Goal: Task Accomplishment & Management: Complete application form

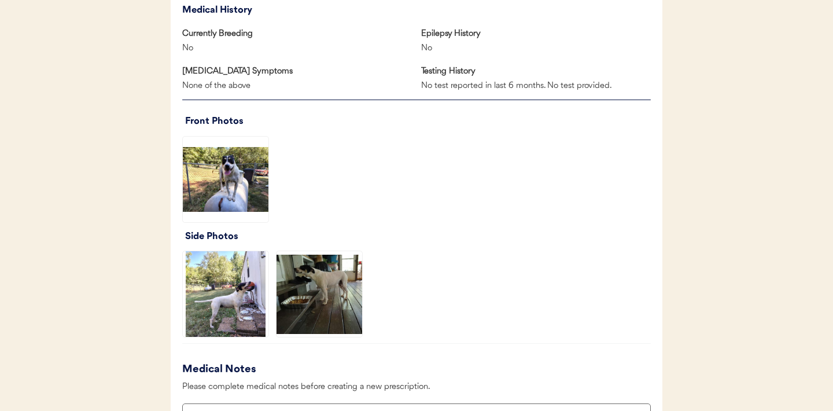
scroll to position [765, 0]
click at [215, 171] on img at bounding box center [226, 179] width 86 height 86
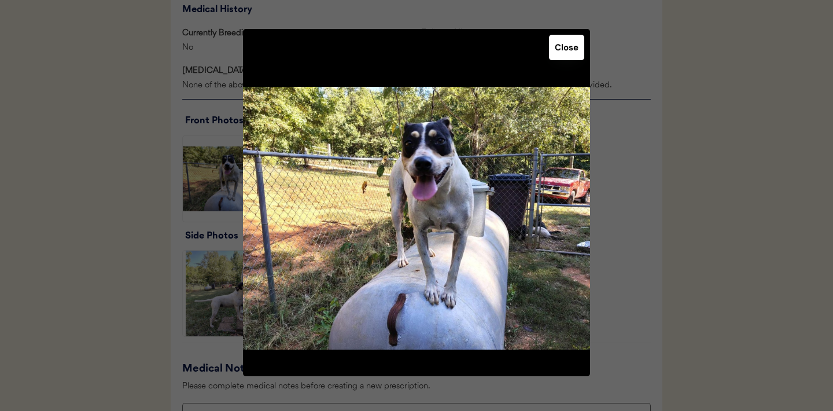
click at [567, 47] on button "Close" at bounding box center [566, 47] width 35 height 25
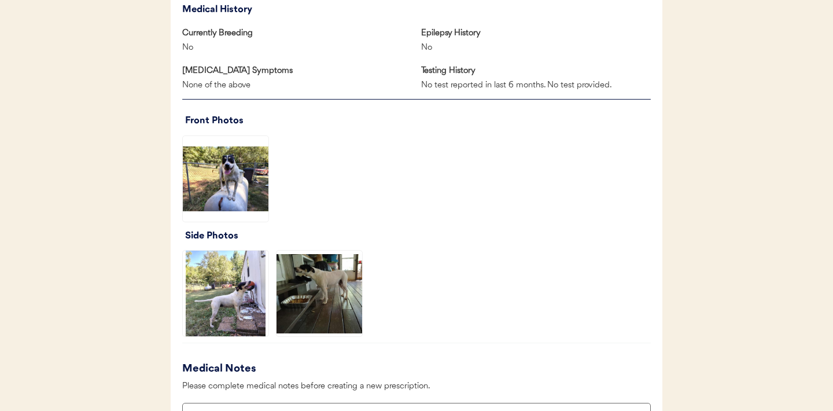
click at [228, 268] on img at bounding box center [226, 293] width 86 height 86
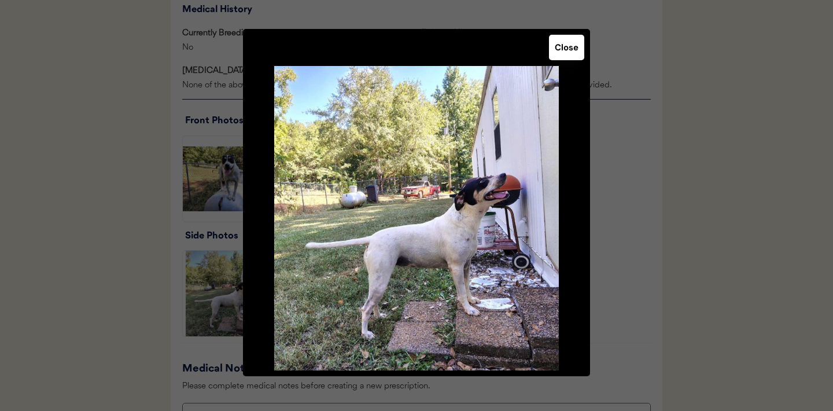
click at [560, 54] on button "Close" at bounding box center [566, 47] width 35 height 25
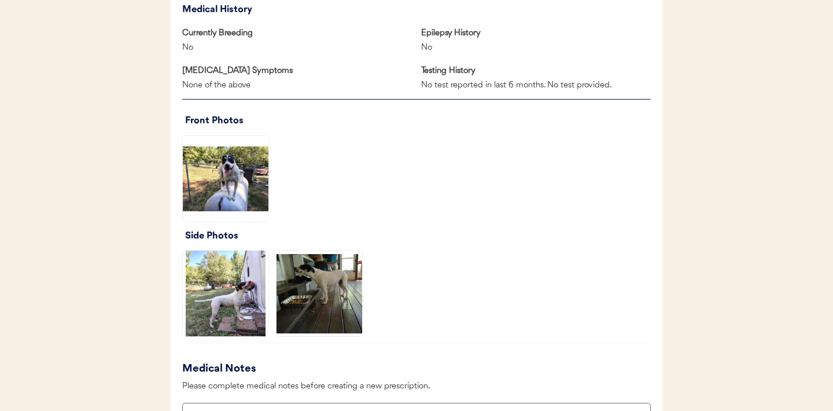
click at [328, 302] on img at bounding box center [319, 293] width 86 height 86
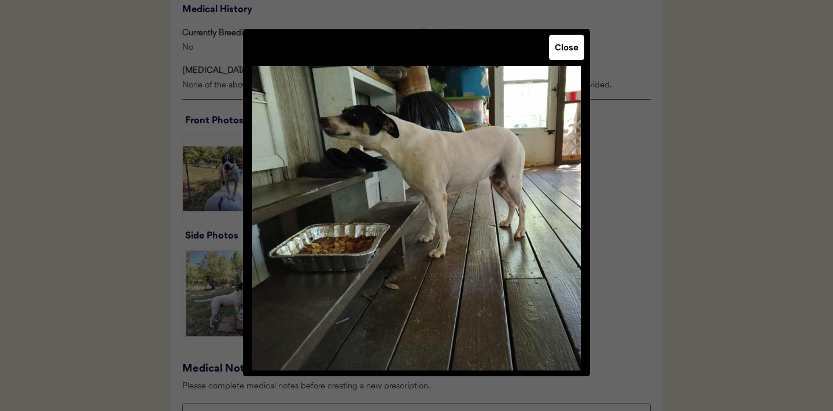
click at [568, 53] on button "Close" at bounding box center [566, 47] width 35 height 25
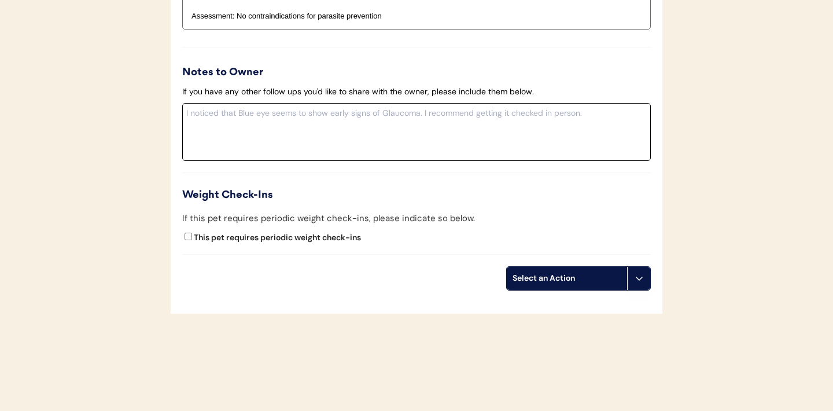
scroll to position [1334, 0]
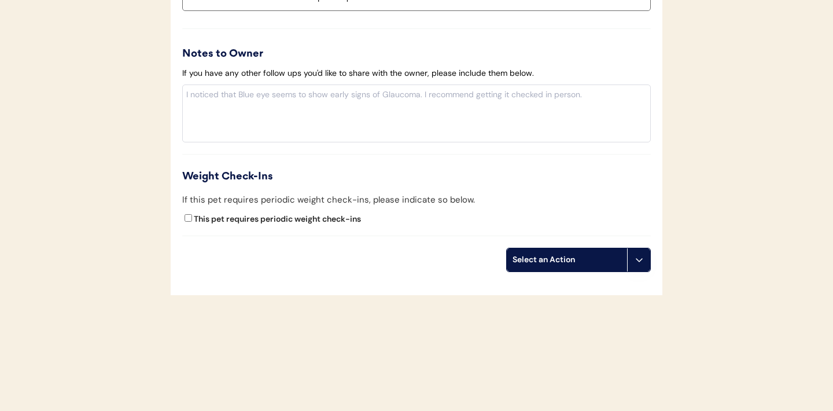
click at [641, 270] on button at bounding box center [638, 259] width 23 height 23
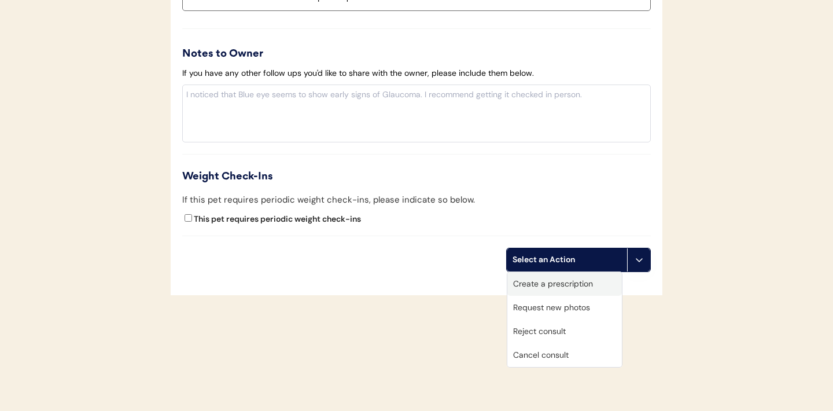
click at [556, 279] on div "Create a prescription" at bounding box center [564, 284] width 115 height 24
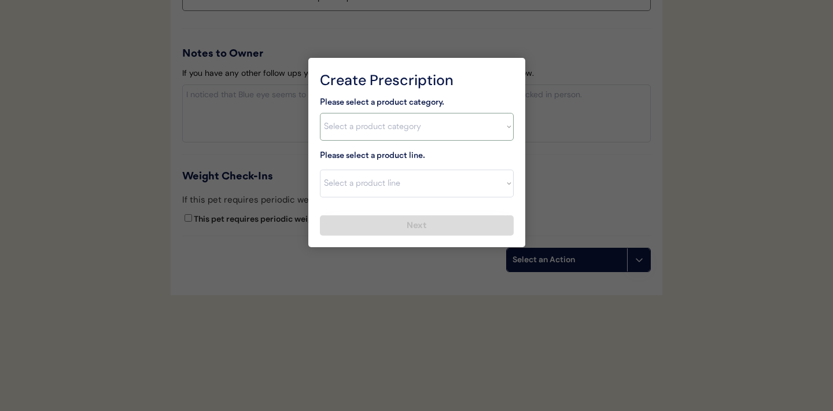
click at [467, 120] on select "Select a product category Allergies Antibiotics Anxiety Combo Parasite Preventi…" at bounding box center [417, 127] width 194 height 28
select select ""combo_parasite_prevention""
click at [393, 191] on select "Select a product line" at bounding box center [417, 183] width 194 height 28
click at [511, 188] on select "Select a product line" at bounding box center [417, 183] width 194 height 28
click at [506, 131] on select "Select a product category Allergies Antibiotics Anxiety Combo Parasite Preventi…" at bounding box center [417, 127] width 194 height 28
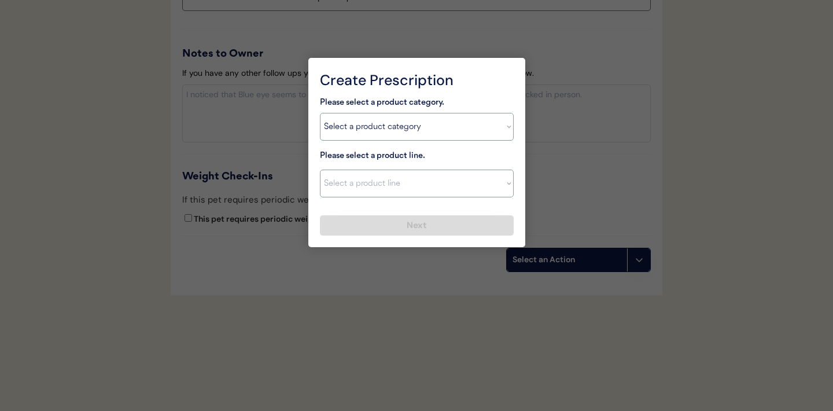
click at [507, 191] on select "Select a product line Advantage Multi for Dogs Credelio Quattro NexGard Plus Ne…" at bounding box center [417, 183] width 194 height 28
select select ""Simparica Trio""
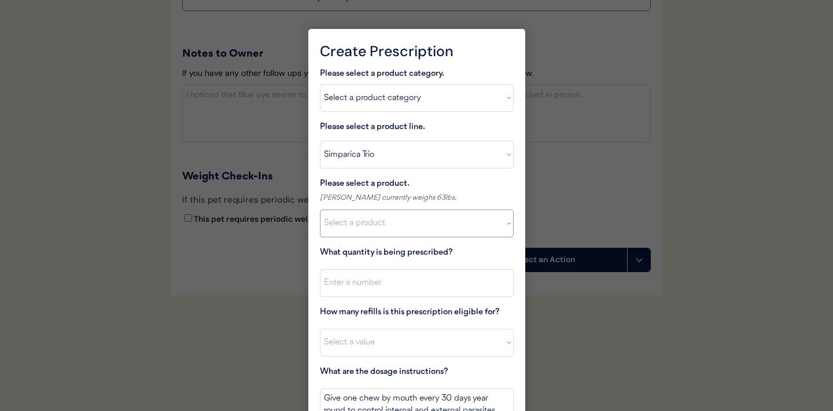
click at [500, 226] on select "Select a product Simparica Trio, 2.8 - 5.5lbs Simparica Trio, 5.6 - 11lbs Simpa…" at bounding box center [417, 223] width 194 height 28
select select ""1348695171700984260__LOOKUP__1704773707524x987977572973748600""
click at [433, 288] on input "input" at bounding box center [417, 283] width 194 height 28
type input "1"
click at [412, 338] on select "Select a value 0 1 2 3 4 5 6 7 8 9 10 11" at bounding box center [417, 343] width 194 height 28
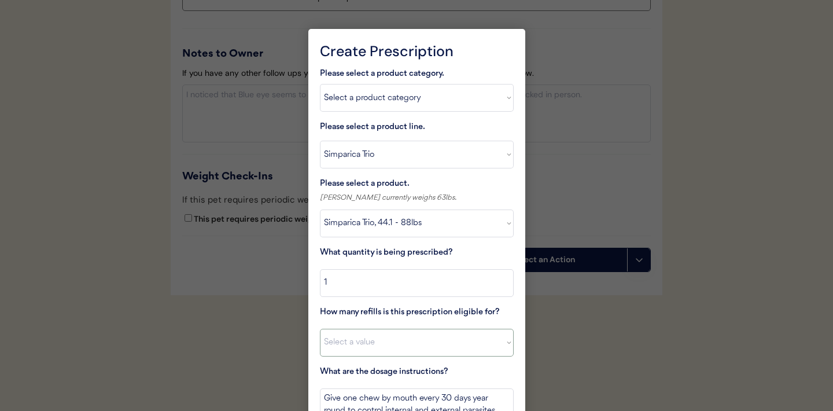
select select "11"
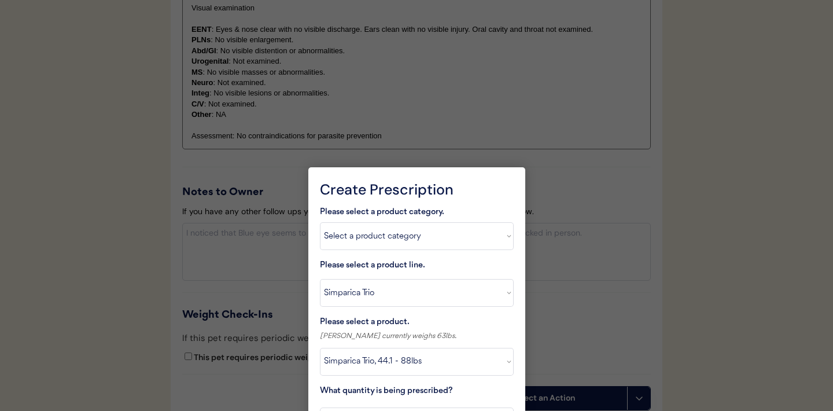
scroll to position [1404, 0]
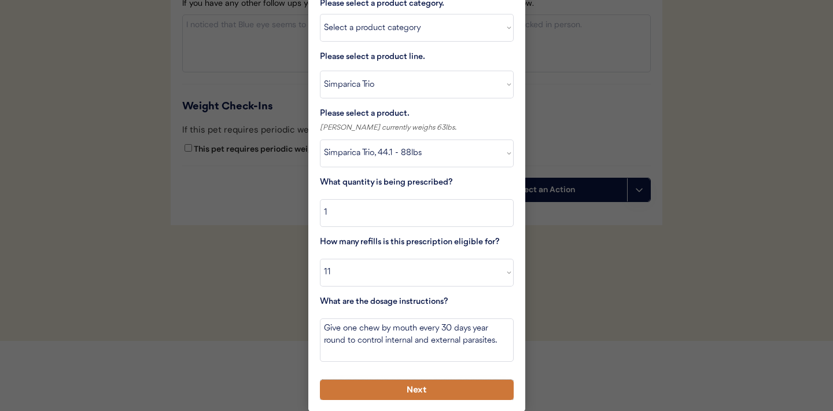
click at [371, 392] on button "Next" at bounding box center [417, 389] width 194 height 20
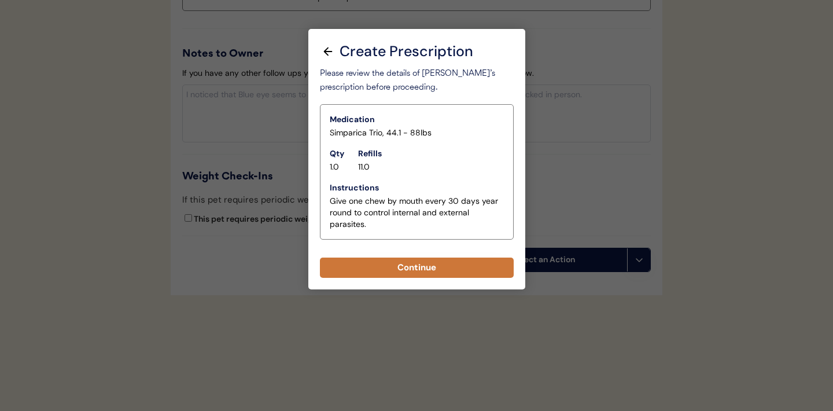
click at [427, 268] on button "Continue" at bounding box center [417, 267] width 194 height 20
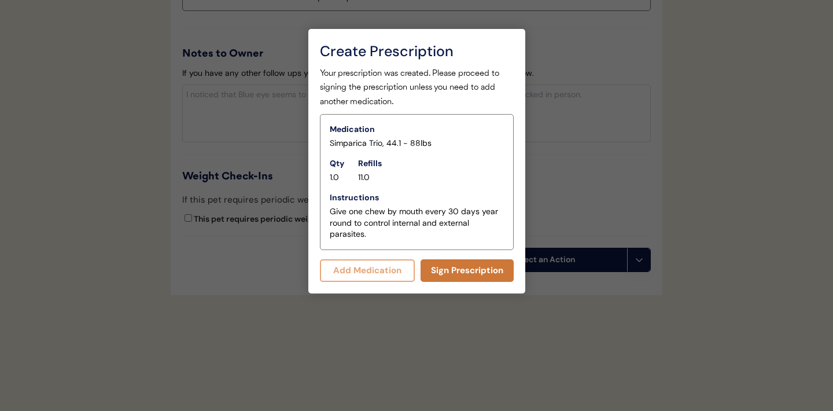
click at [458, 277] on button "Sign Prescription" at bounding box center [466, 270] width 93 height 23
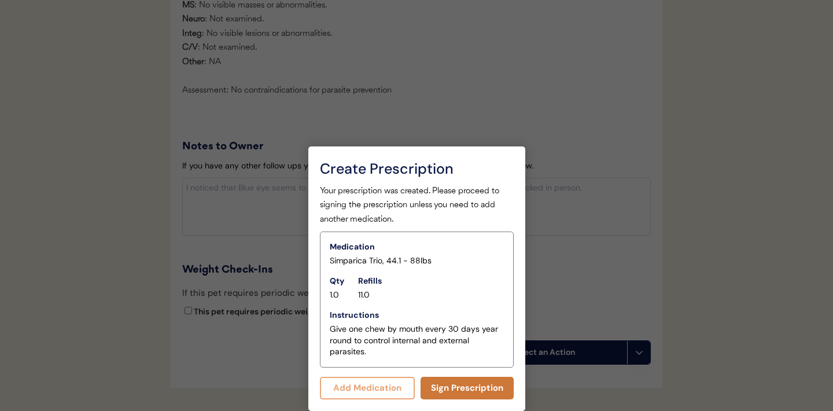
scroll to position [1324, 0]
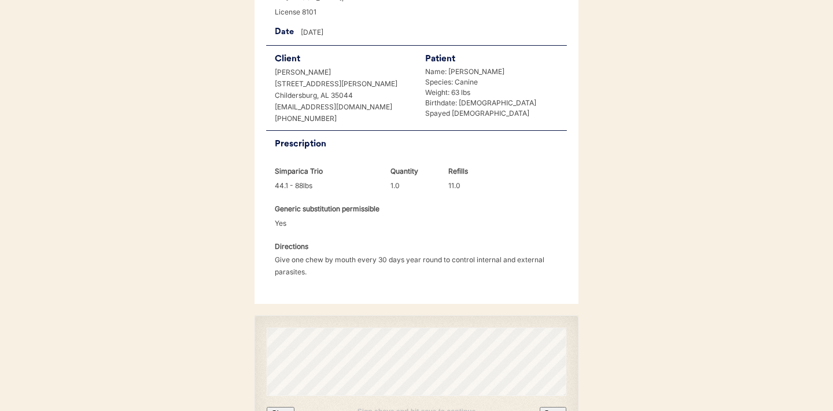
scroll to position [297, 0]
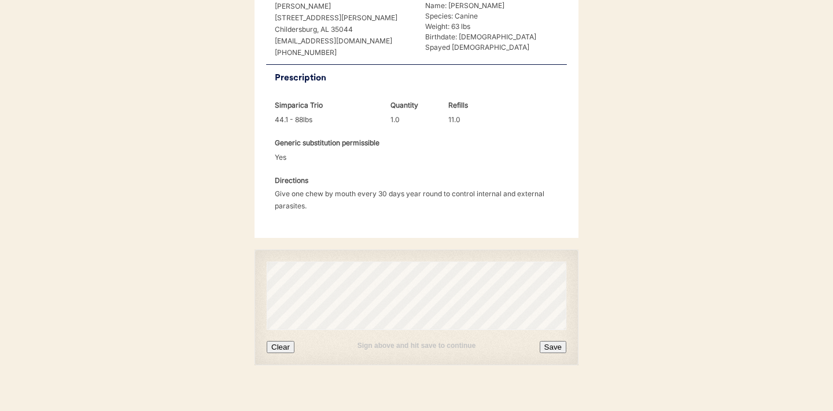
click at [286, 341] on button "Clear" at bounding box center [281, 347] width 28 height 12
click at [282, 341] on button "Clear" at bounding box center [281, 347] width 28 height 12
click at [550, 341] on button "Save" at bounding box center [553, 347] width 27 height 12
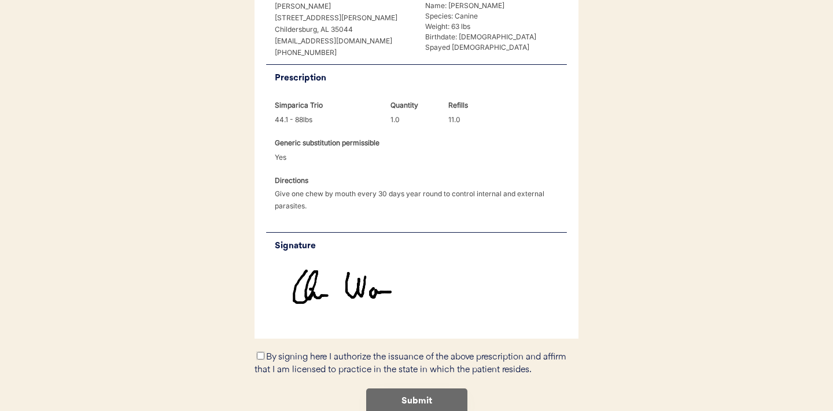
click at [261, 352] on input "By signing here I authorize the issuance of the above prescription and affirm t…" at bounding box center [261, 356] width 8 height 8
checkbox input "true"
click at [401, 389] on button "Submit" at bounding box center [416, 401] width 101 height 26
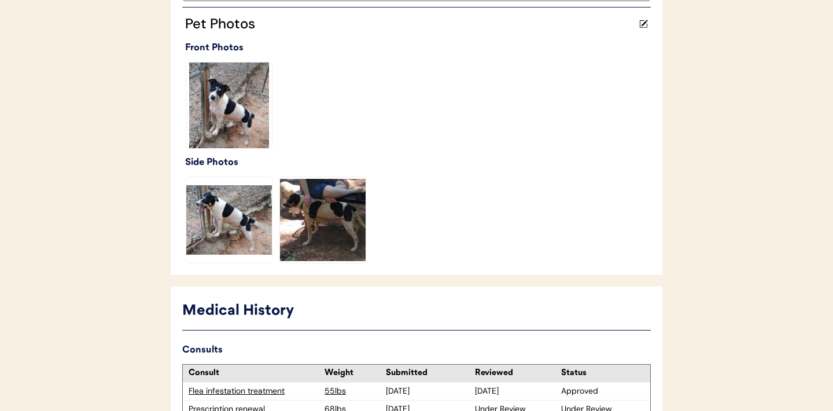
scroll to position [313, 0]
click at [244, 122] on img at bounding box center [229, 105] width 86 height 86
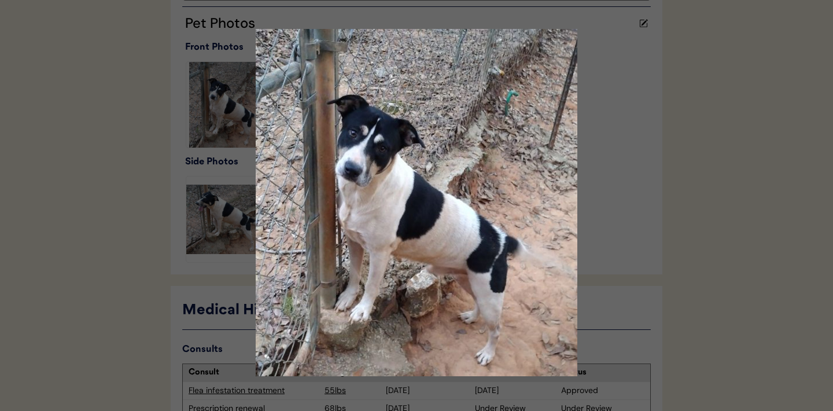
click at [702, 177] on div at bounding box center [416, 205] width 833 height 411
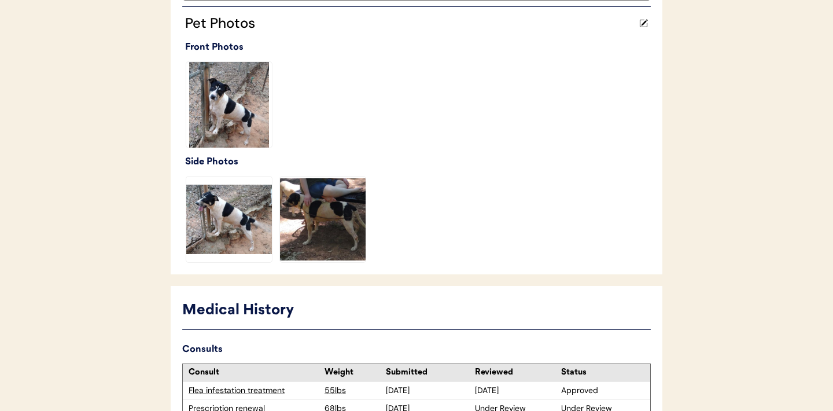
click at [225, 218] on img at bounding box center [229, 219] width 86 height 86
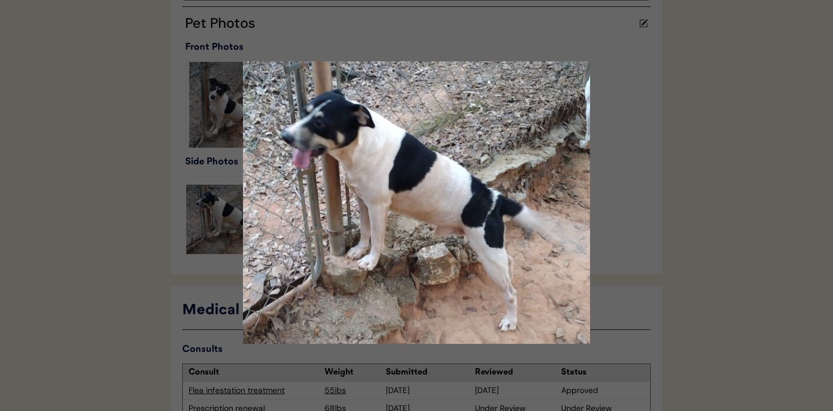
click at [677, 265] on div at bounding box center [416, 205] width 833 height 411
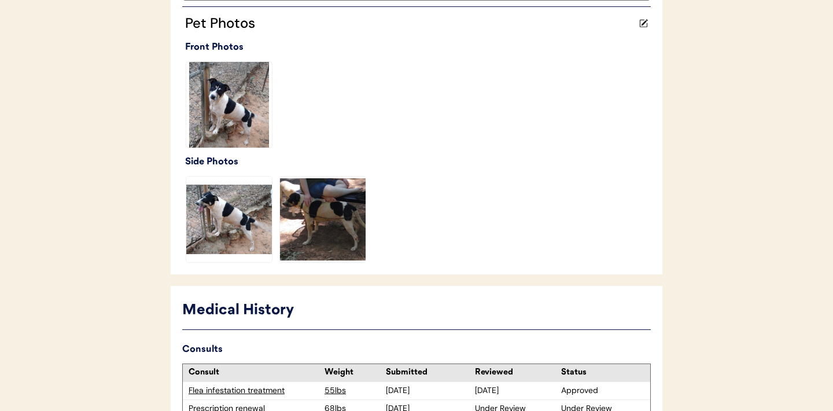
click at [330, 225] on img at bounding box center [323, 219] width 86 height 86
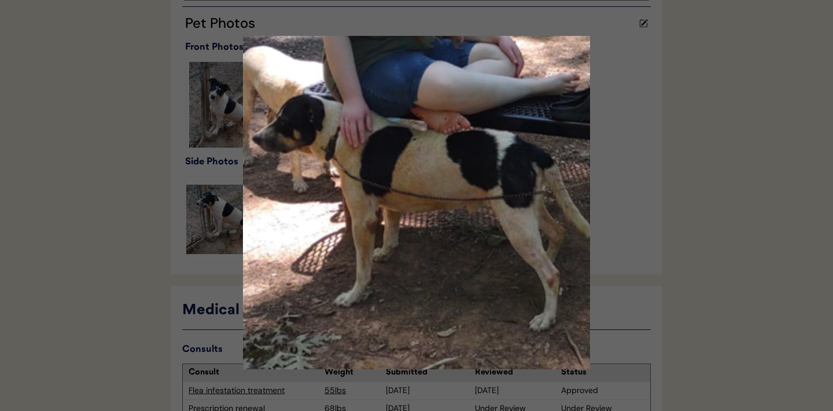
click at [726, 211] on div at bounding box center [416, 205] width 833 height 411
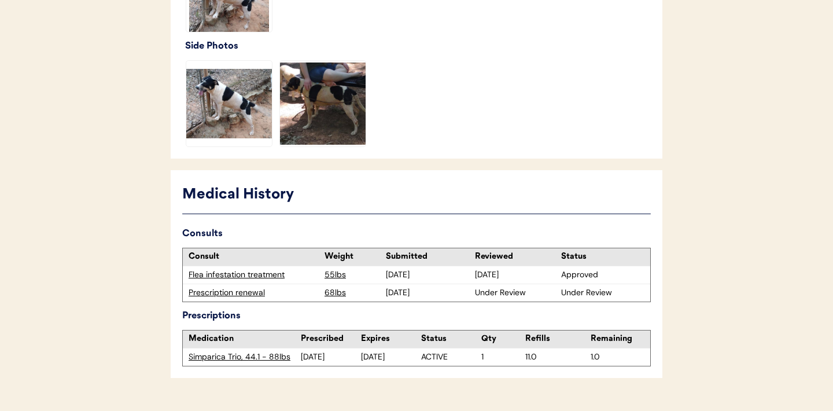
scroll to position [454, 0]
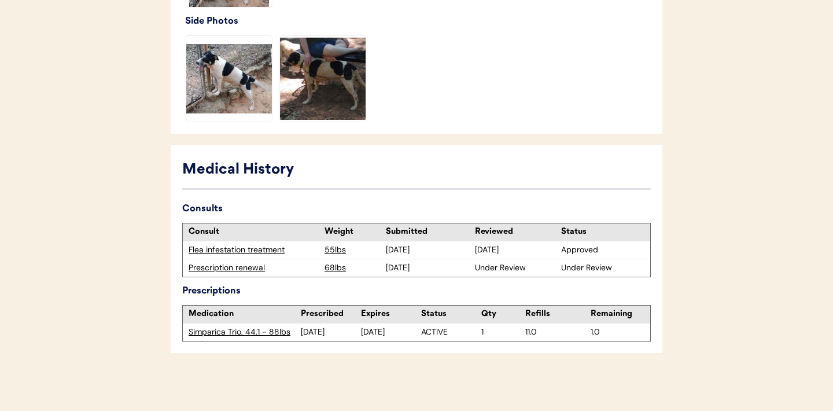
click at [230, 267] on div "Prescription renewal" at bounding box center [254, 268] width 130 height 12
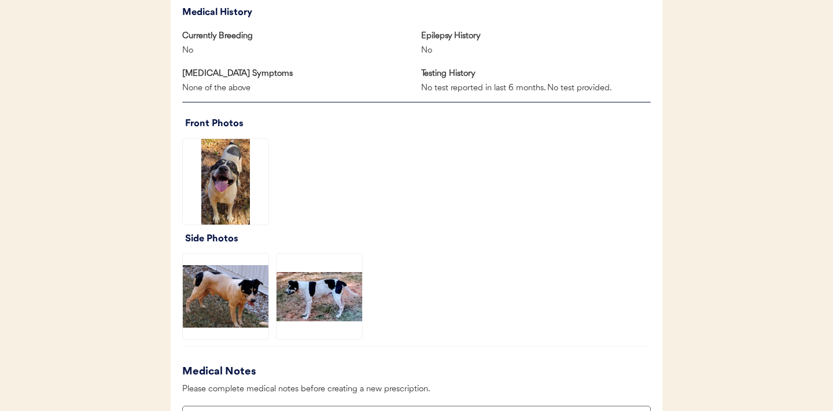
scroll to position [781, 0]
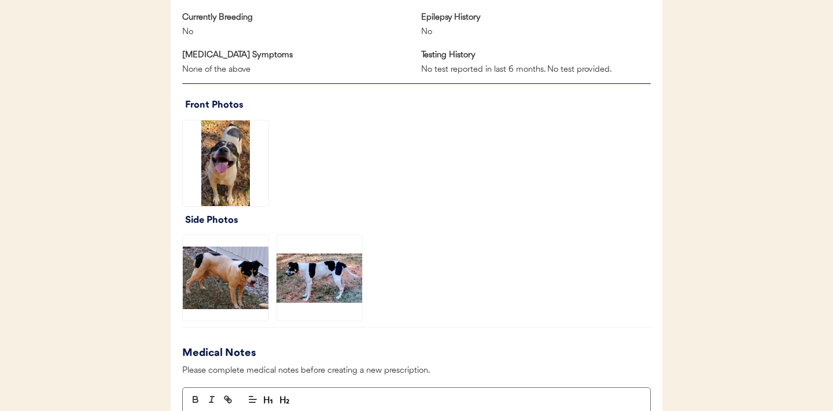
click at [248, 179] on img at bounding box center [226, 163] width 86 height 86
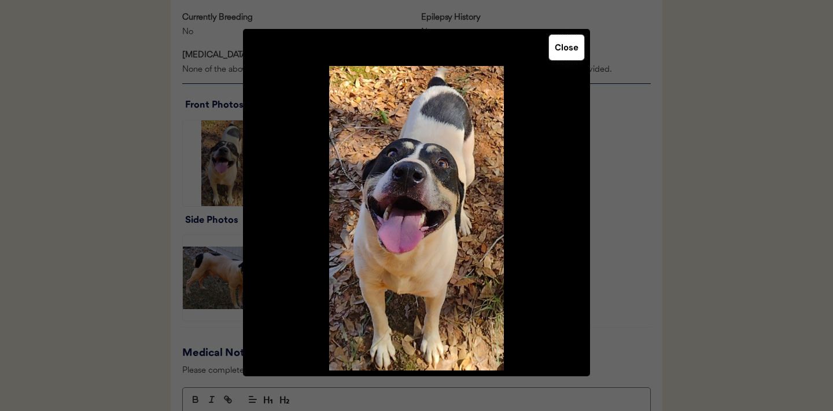
click at [570, 46] on button "Close" at bounding box center [566, 47] width 35 height 25
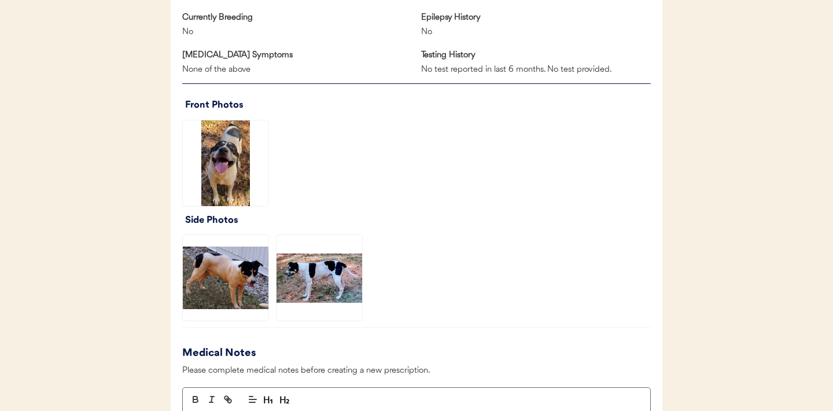
click at [228, 268] on img at bounding box center [226, 278] width 86 height 86
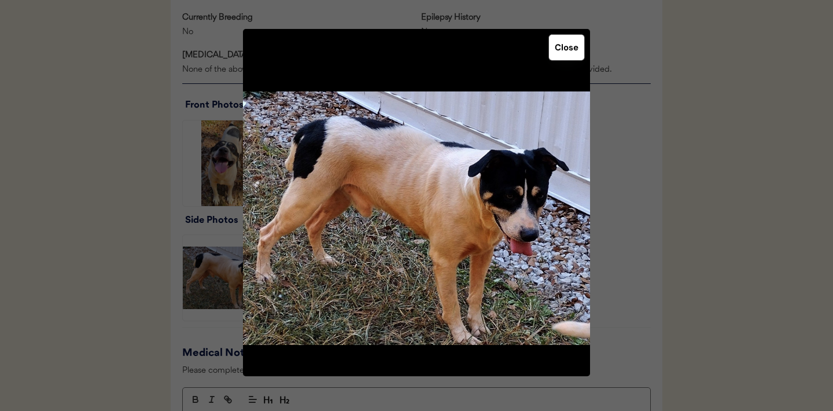
click at [565, 49] on button "Close" at bounding box center [566, 47] width 35 height 25
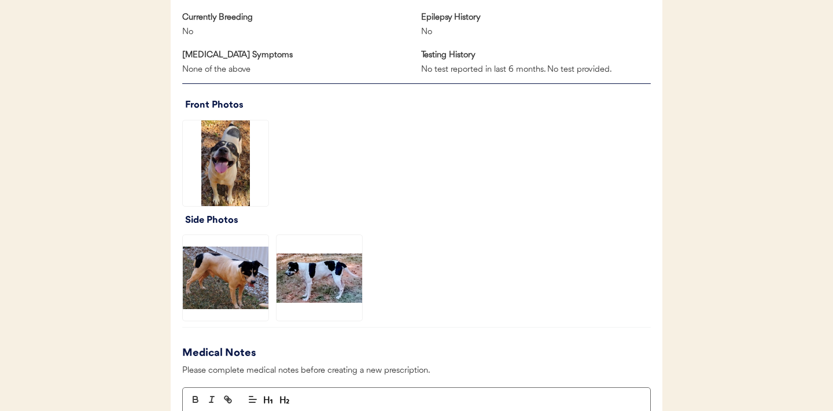
click at [319, 274] on img at bounding box center [319, 278] width 86 height 86
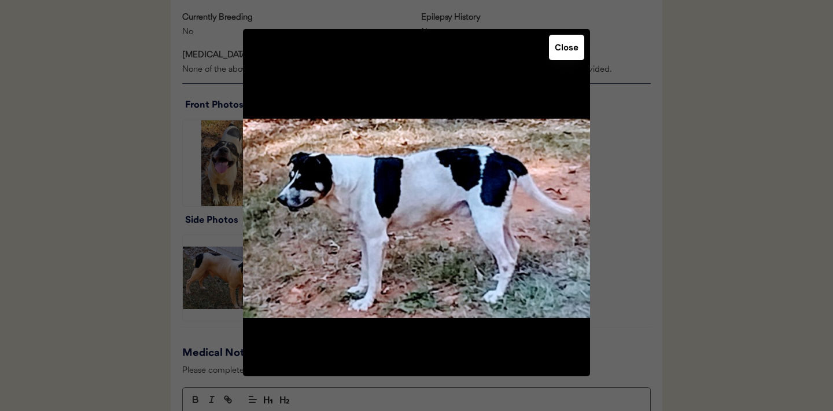
click at [574, 46] on button "Close" at bounding box center [566, 47] width 35 height 25
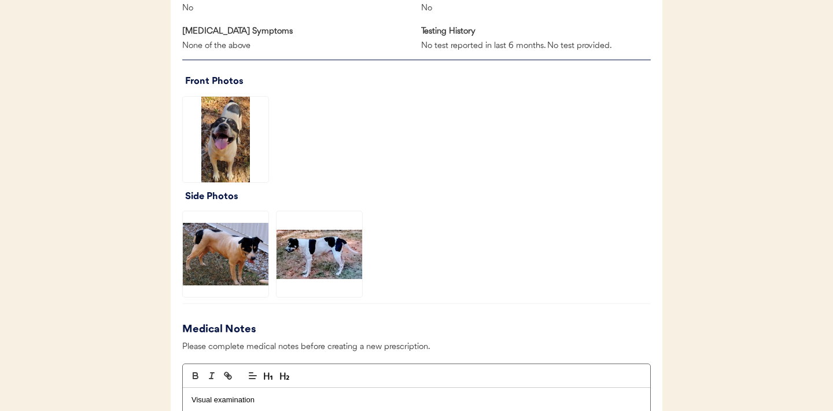
scroll to position [806, 0]
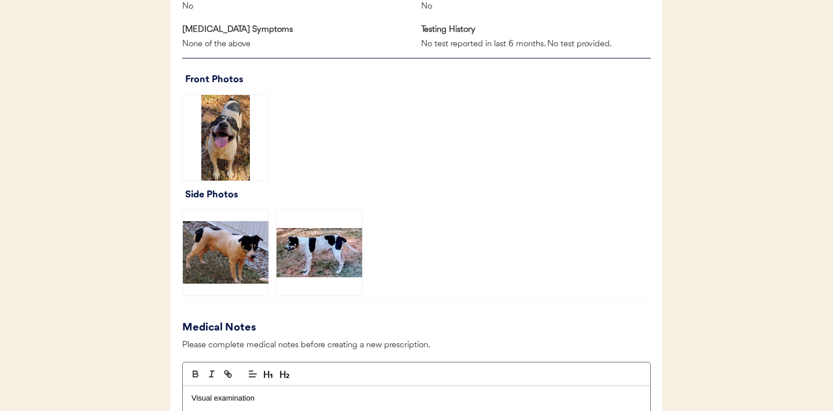
click at [322, 256] on img at bounding box center [319, 252] width 86 height 86
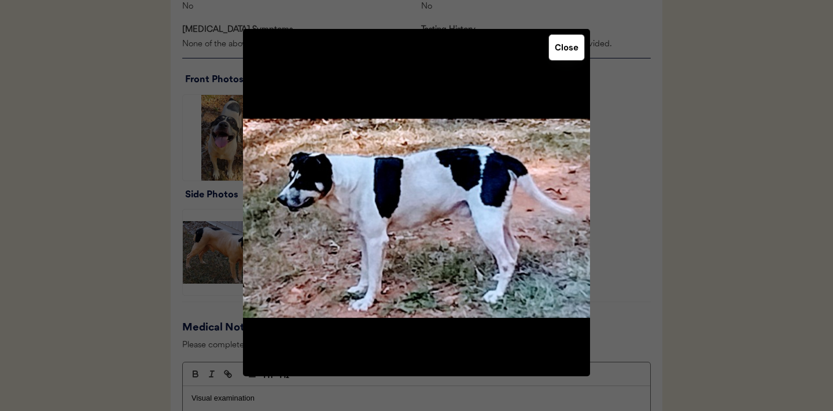
click at [564, 53] on button "Close" at bounding box center [566, 47] width 35 height 25
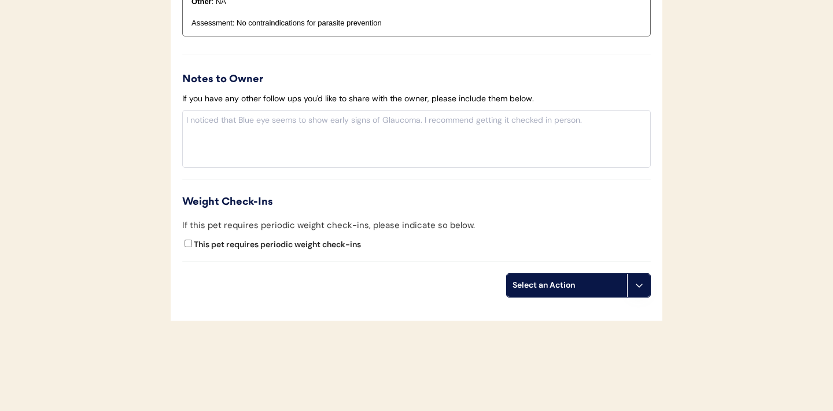
scroll to position [1334, 0]
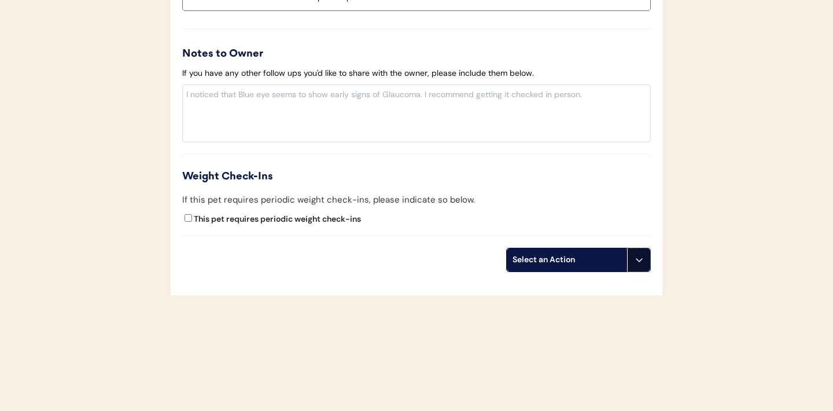
click at [641, 264] on icon at bounding box center [638, 259] width 9 height 9
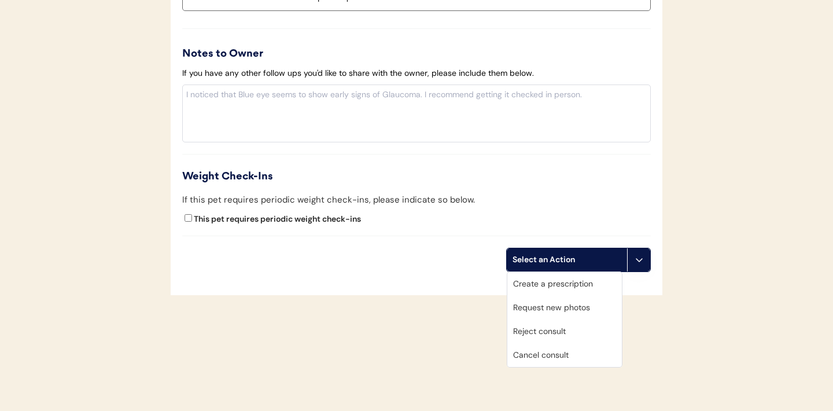
click at [566, 309] on div "Request new photos" at bounding box center [564, 308] width 115 height 24
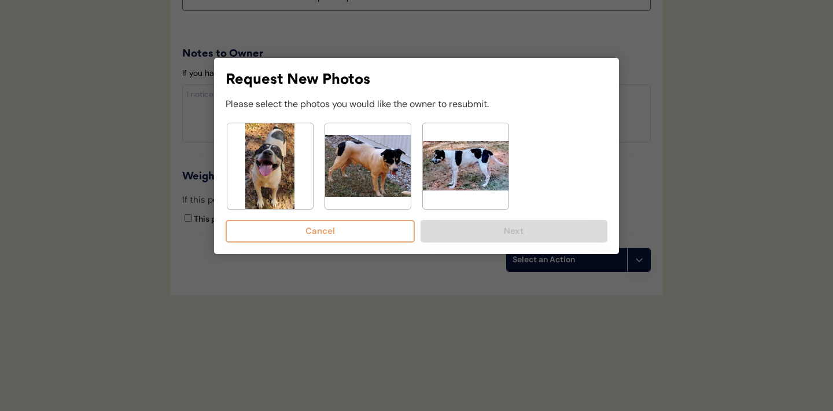
click at [468, 172] on img at bounding box center [466, 166] width 86 height 86
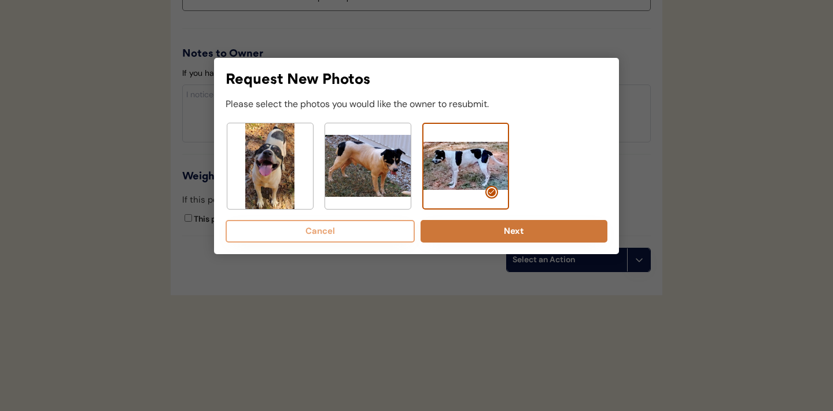
click at [483, 234] on button "Next" at bounding box center [513, 231] width 187 height 23
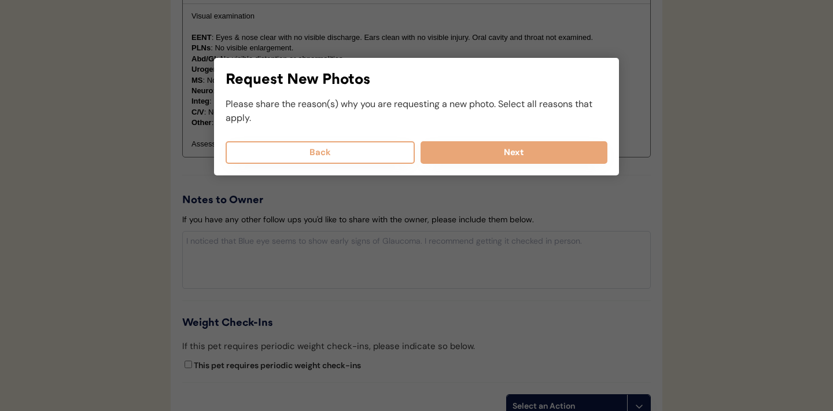
scroll to position [1177, 0]
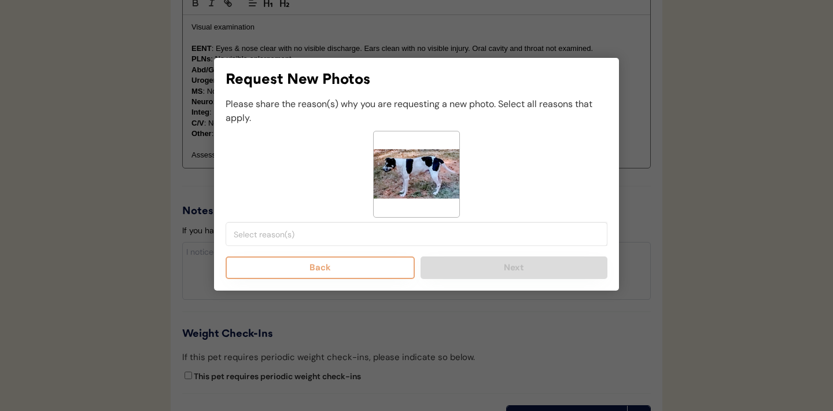
click at [334, 237] on input "search" at bounding box center [419, 234] width 371 height 10
click at [157, 264] on div at bounding box center [416, 205] width 833 height 411
click at [156, 264] on div at bounding box center [416, 205] width 833 height 411
click at [344, 270] on button "Back" at bounding box center [320, 267] width 189 height 23
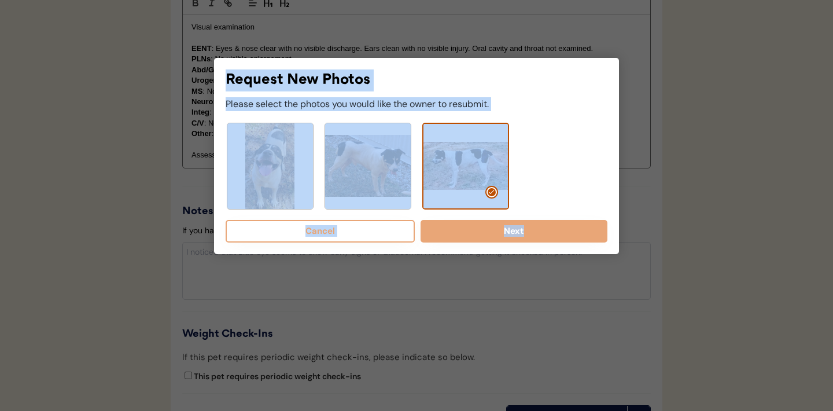
click at [533, 189] on div at bounding box center [417, 166] width 382 height 87
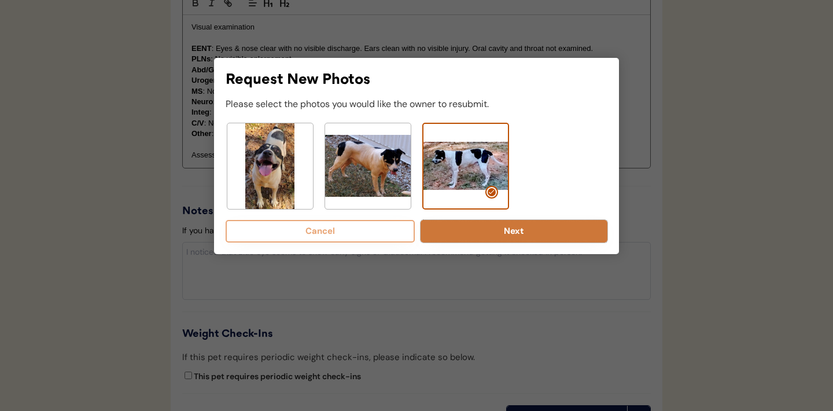
click at [519, 230] on button "Next" at bounding box center [513, 231] width 187 height 23
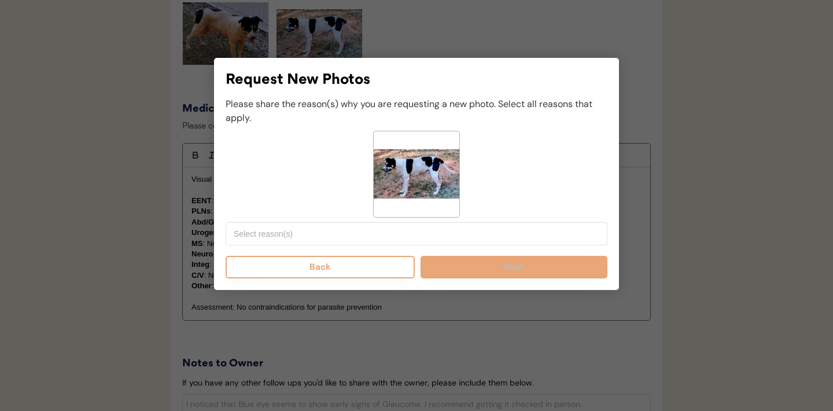
scroll to position [1020, 0]
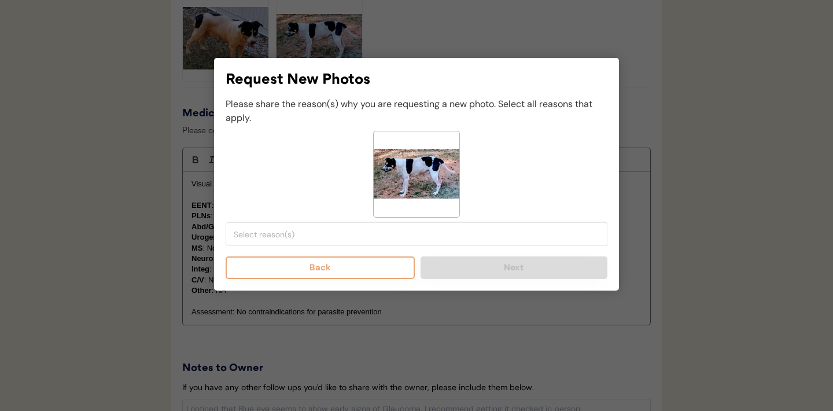
click at [290, 232] on input "search" at bounding box center [419, 234] width 371 height 10
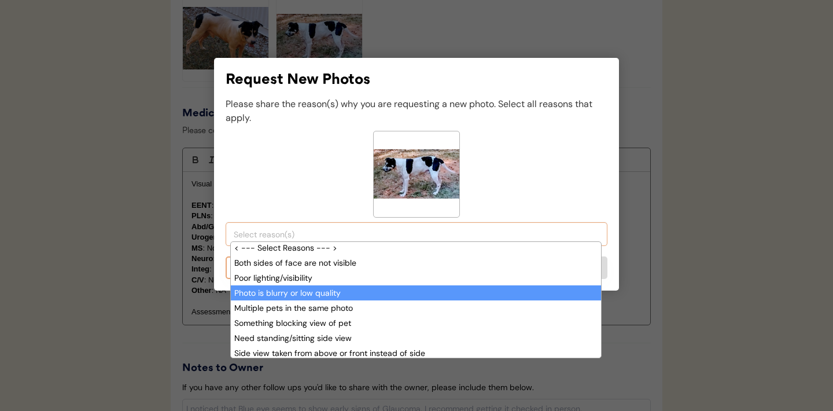
scroll to position [29, 0]
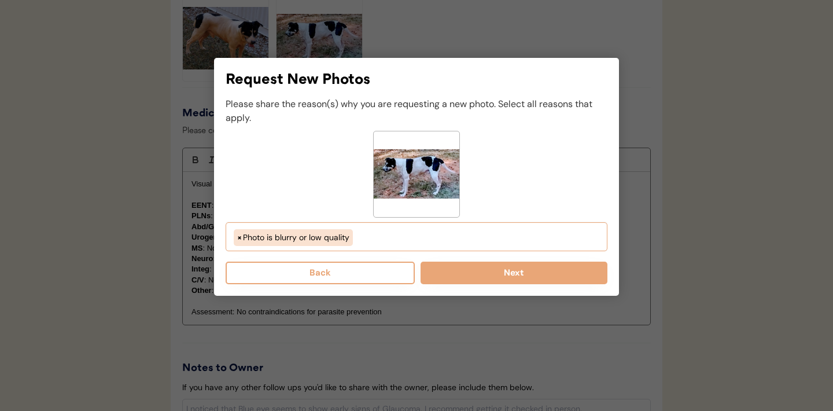
click at [379, 234] on ul "× Photo is blurry or low quality" at bounding box center [416, 236] width 371 height 20
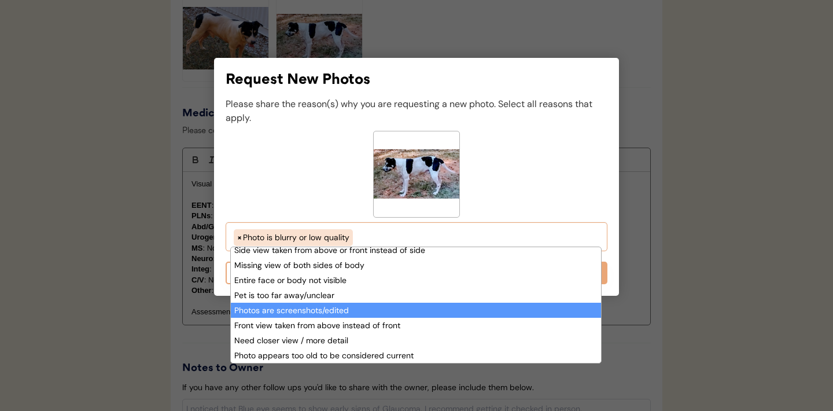
scroll to position [108, 0]
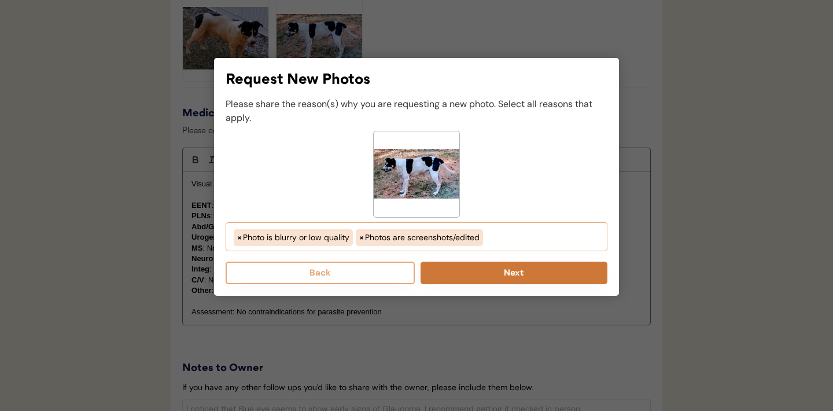
select select "photo_is_blurry"
click at [504, 276] on button "Next" at bounding box center [513, 272] width 187 height 23
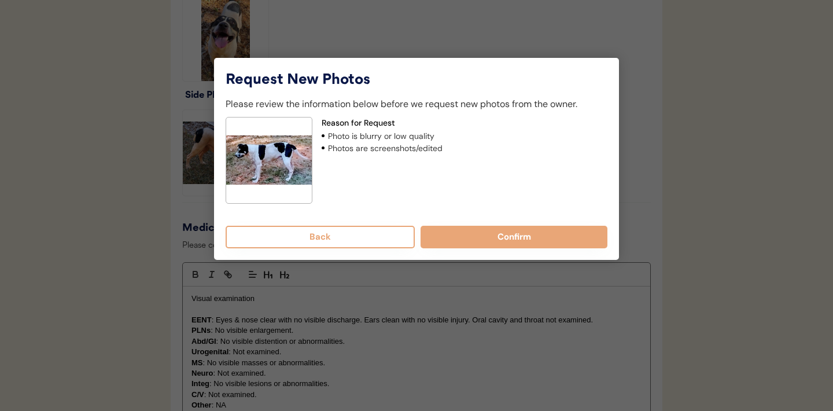
scroll to position [905, 0]
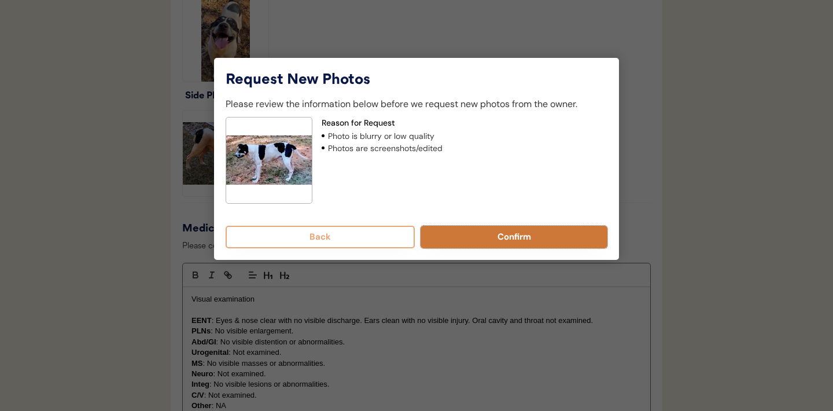
click at [500, 238] on button "Confirm" at bounding box center [513, 237] width 187 height 23
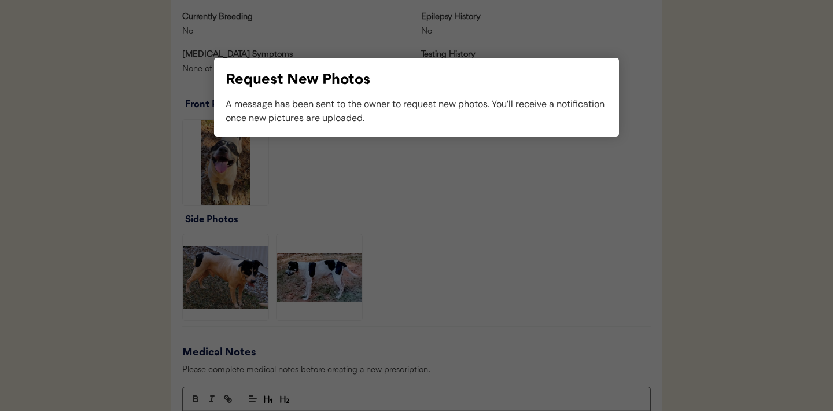
scroll to position [754, 0]
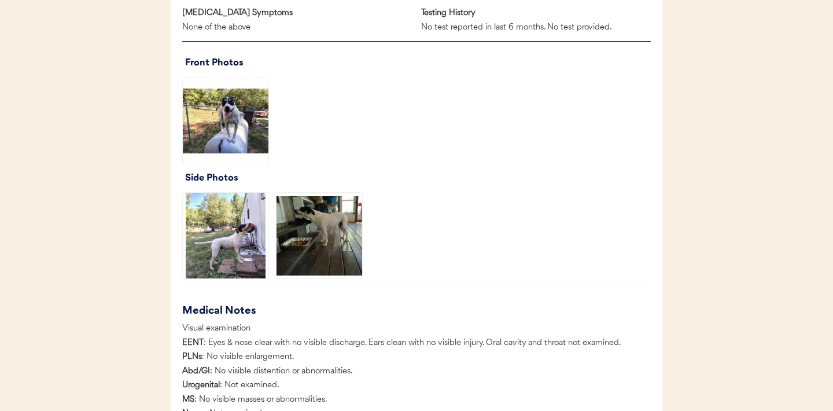
scroll to position [873, 0]
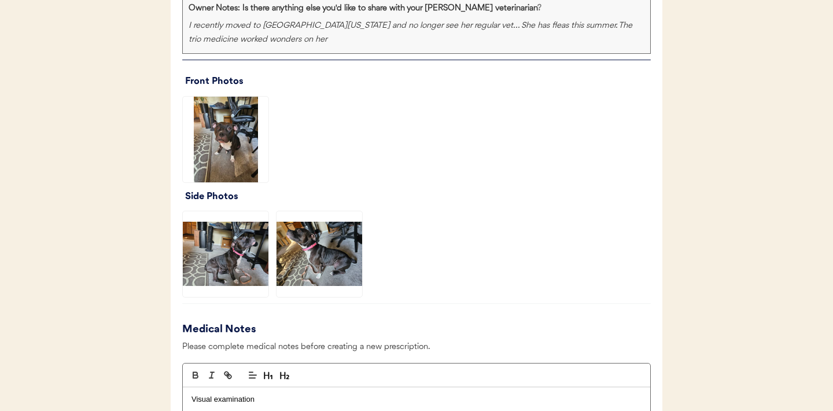
scroll to position [895, 0]
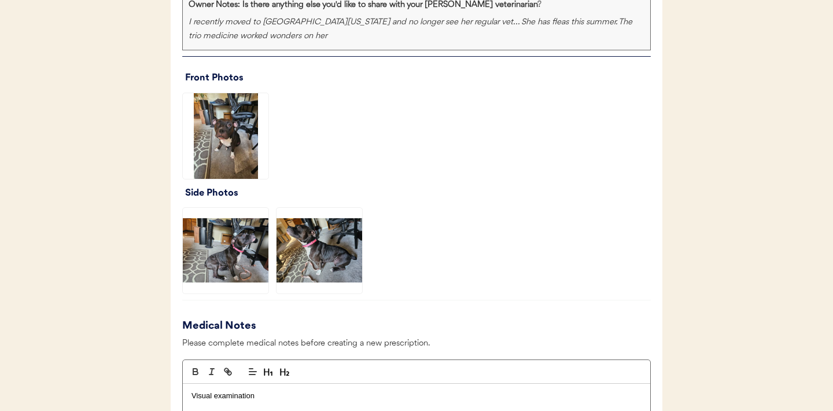
click at [229, 145] on img at bounding box center [226, 136] width 86 height 86
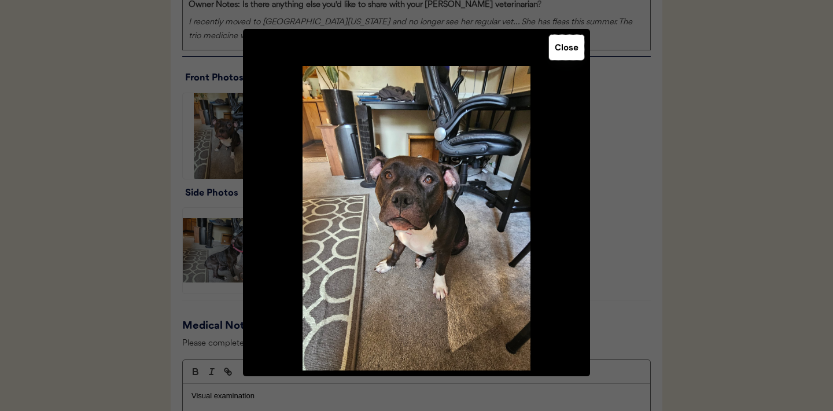
click at [569, 42] on button "Close" at bounding box center [566, 47] width 35 height 25
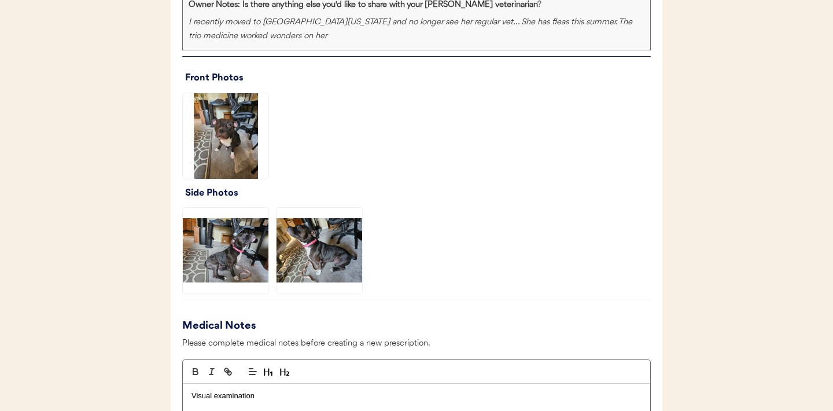
click at [251, 253] on img at bounding box center [226, 251] width 86 height 86
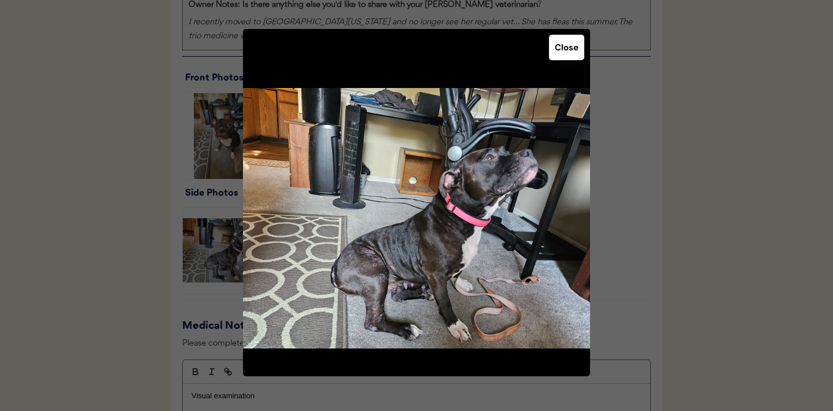
click at [563, 56] on button "Close" at bounding box center [566, 47] width 35 height 25
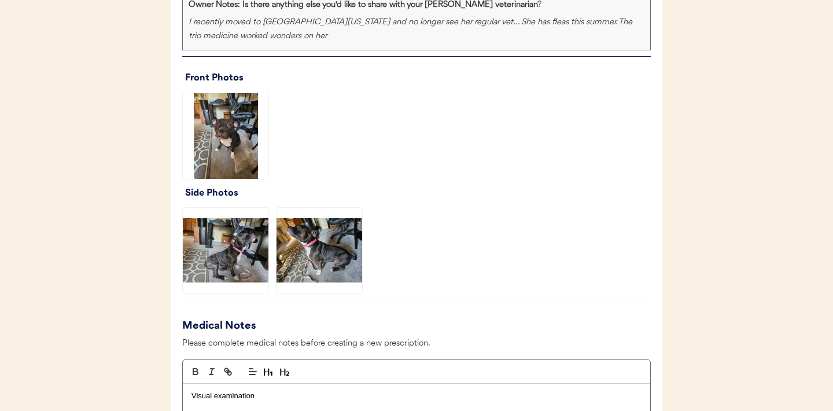
click at [327, 251] on img at bounding box center [319, 251] width 86 height 86
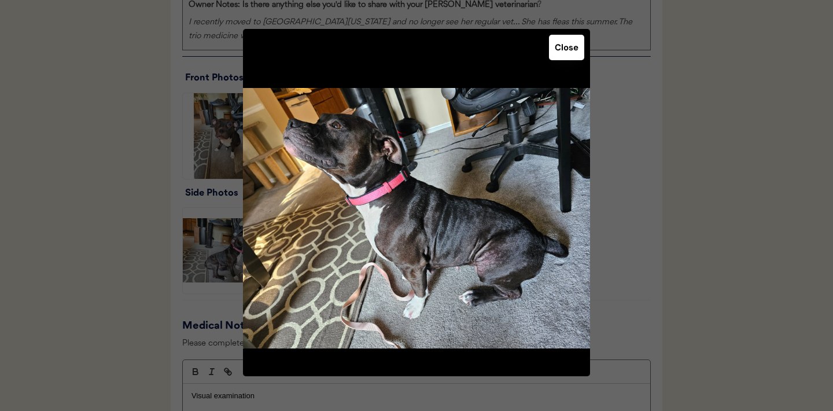
click at [563, 58] on button "Close" at bounding box center [566, 47] width 35 height 25
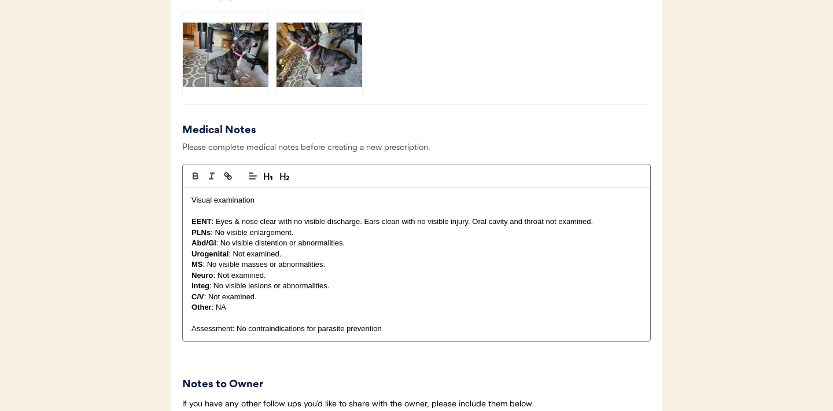
scroll to position [1109, 0]
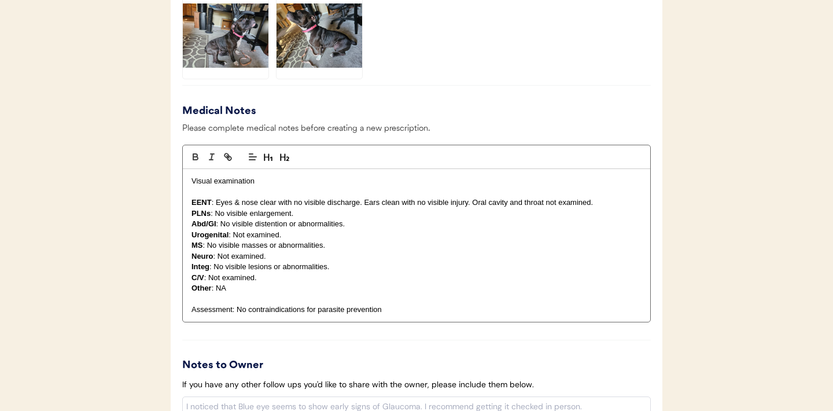
click at [348, 266] on p "Integ : No visible lesions or abnormalities." at bounding box center [416, 266] width 450 height 10
drag, startPoint x: 336, startPoint y: 267, endPoint x: 217, endPoint y: 267, distance: 119.1
click at [216, 268] on p "Integ : No visible lesions or abnormalities." at bounding box center [416, 266] width 450 height 10
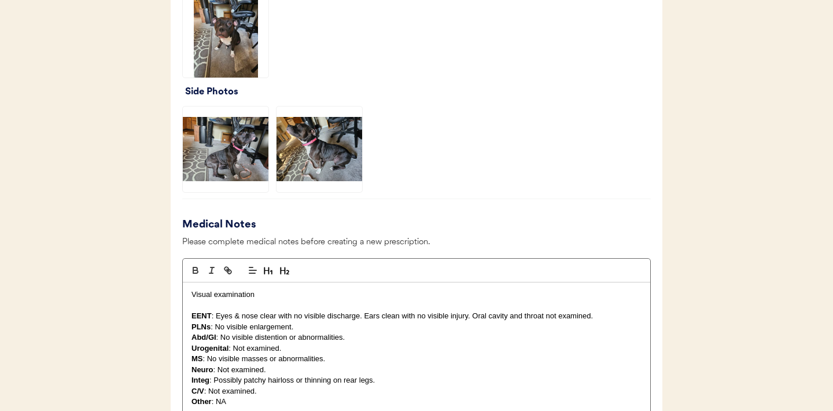
scroll to position [988, 0]
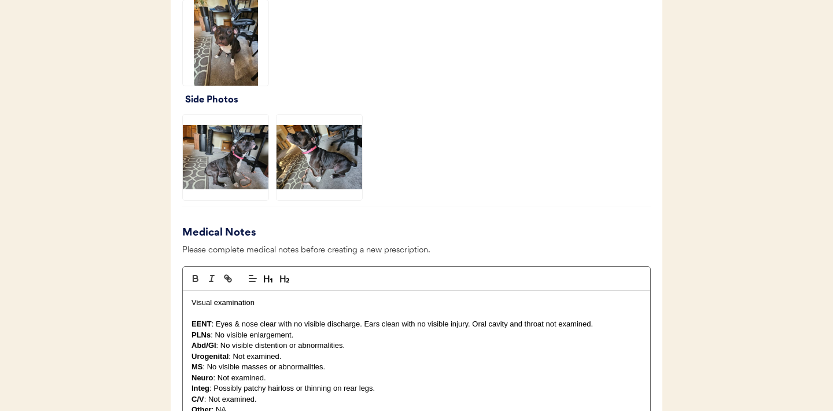
click at [316, 155] on img at bounding box center [319, 158] width 86 height 86
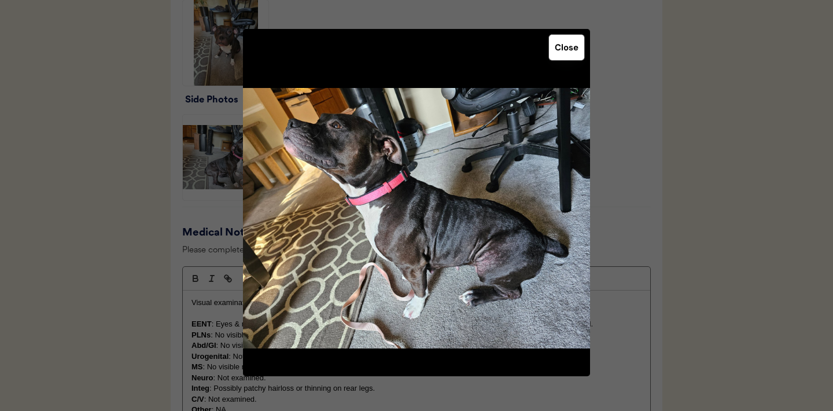
click at [569, 51] on button "Close" at bounding box center [566, 47] width 35 height 25
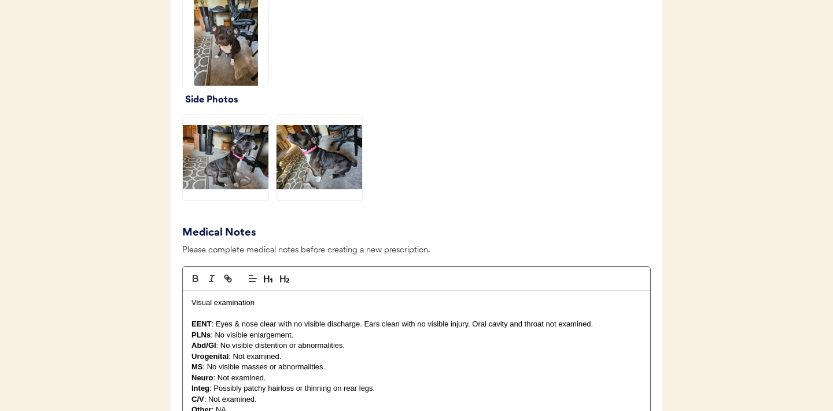
click at [237, 170] on img at bounding box center [226, 158] width 86 height 86
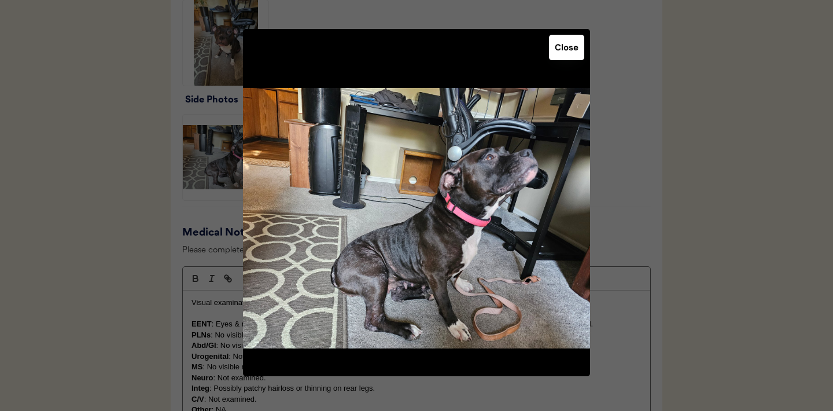
click at [563, 53] on button "Close" at bounding box center [566, 47] width 35 height 25
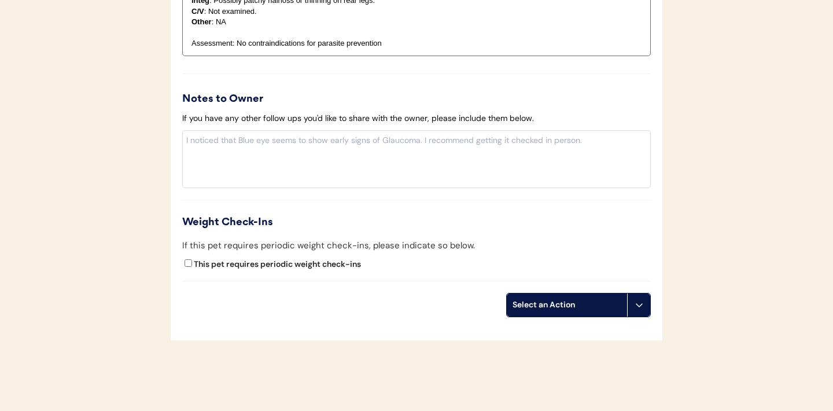
scroll to position [1421, 0]
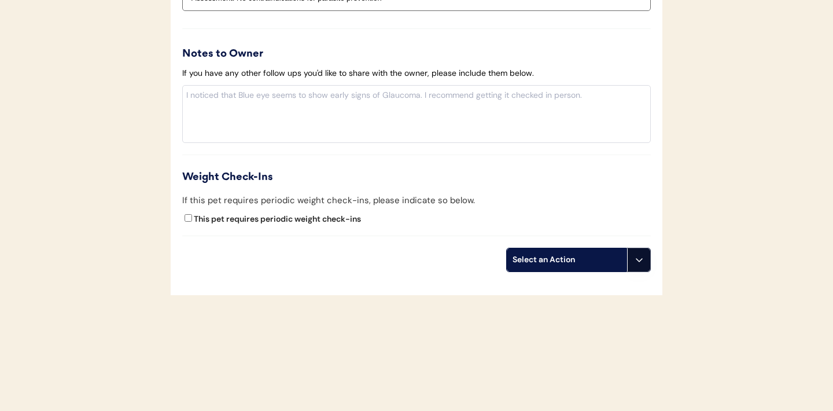
click at [633, 265] on button at bounding box center [638, 259] width 23 height 23
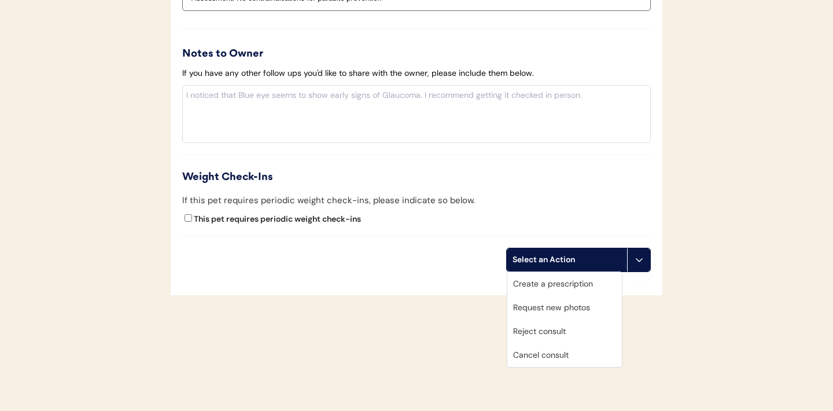
click at [559, 285] on div "Create a prescription" at bounding box center [564, 284] width 115 height 24
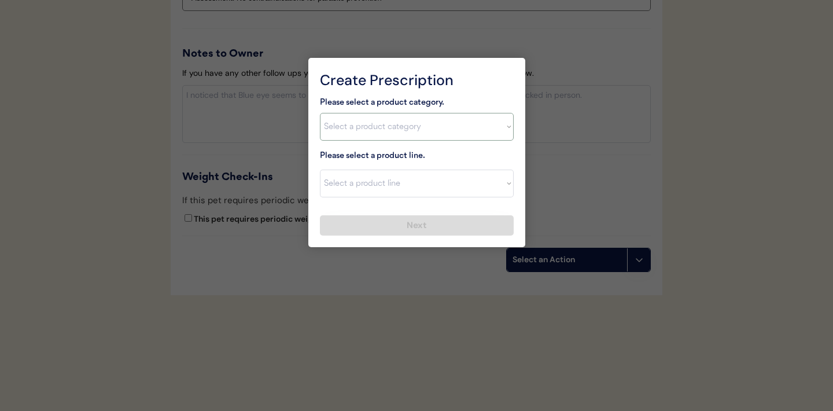
click at [502, 126] on select "Select a product category Allergies Antibiotics Anxiety Combo Parasite Preventi…" at bounding box center [417, 127] width 194 height 28
select select ""combo_parasite_prevention""
click at [493, 191] on select "Select a product line" at bounding box center [417, 183] width 194 height 28
click at [506, 121] on select "Select a product category Allergies Antibiotics Anxiety Combo Parasite Preventi…" at bounding box center [417, 127] width 194 height 28
click at [504, 186] on select "Select a product line Advantage Multi for Dogs Credelio Quattro NexGard Plus Ne…" at bounding box center [417, 183] width 194 height 28
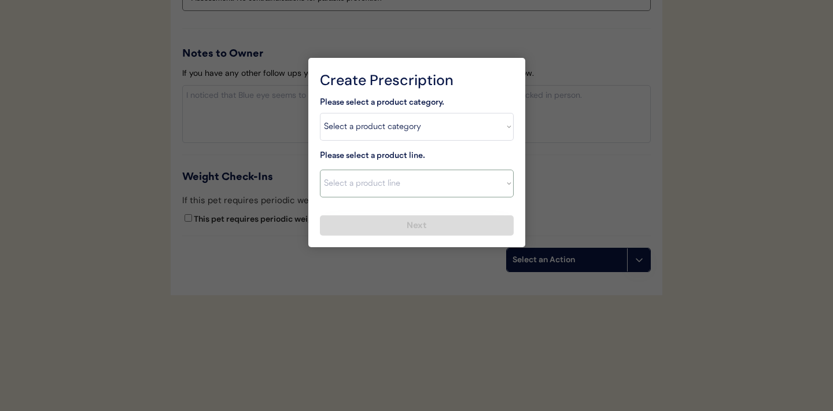
select select ""Simparica Trio""
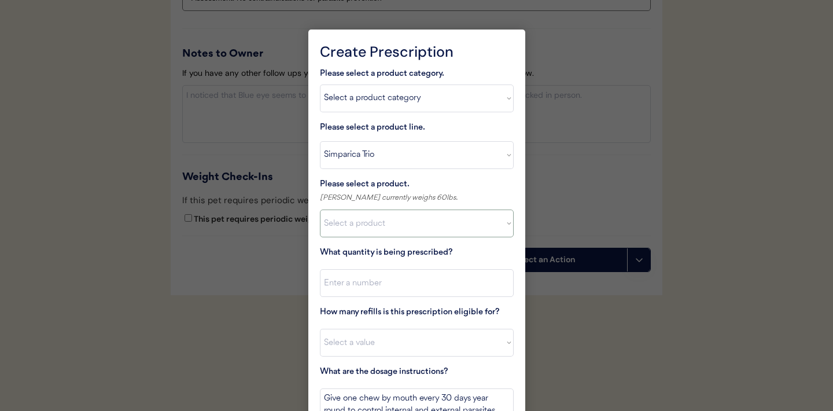
click at [424, 226] on select "Select a product Simparica Trio, 2.8 - 5.5lbs Simparica Trio, 5.6 - 11lbs Simpa…" at bounding box center [417, 223] width 194 height 28
select select ""1348695171700984260__LOOKUP__1704773707524x987977572973748600""
click at [399, 281] on input "input" at bounding box center [417, 283] width 194 height 28
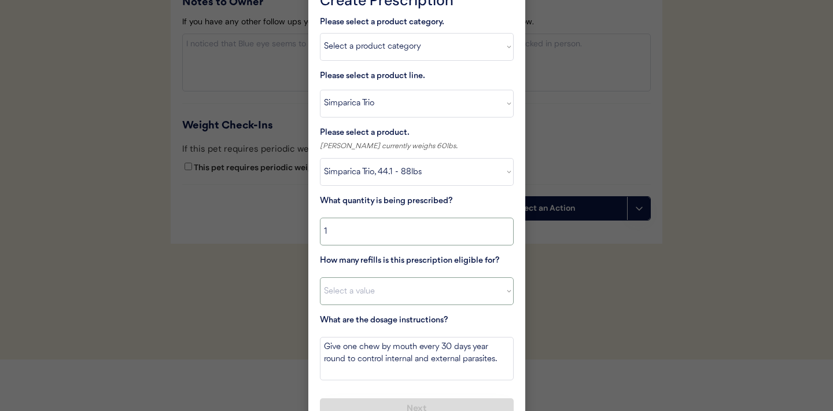
type input "1"
click at [429, 292] on select "Select a value 0 1 2 3 4 5 6 7 8 9 10 11" at bounding box center [417, 291] width 194 height 28
select select "11"
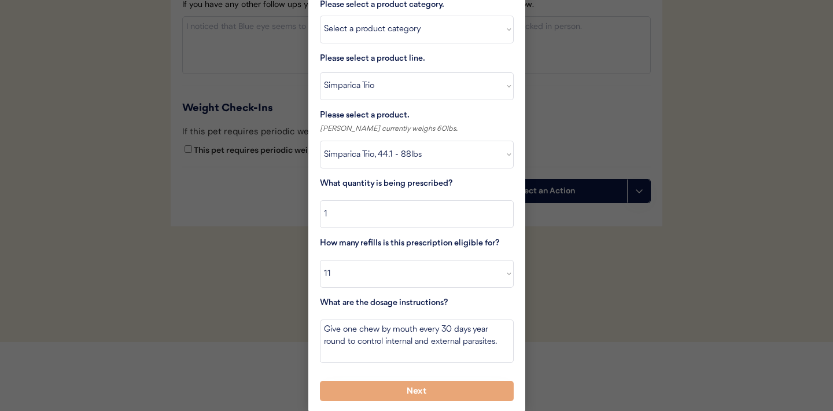
scroll to position [1491, 0]
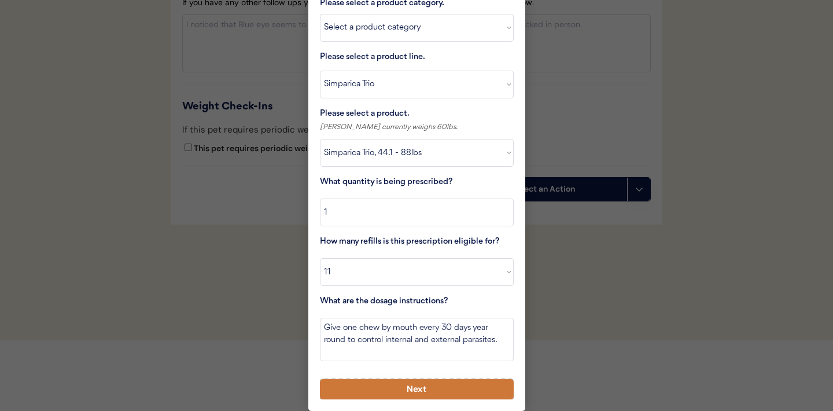
click at [387, 386] on button "Next" at bounding box center [417, 389] width 194 height 20
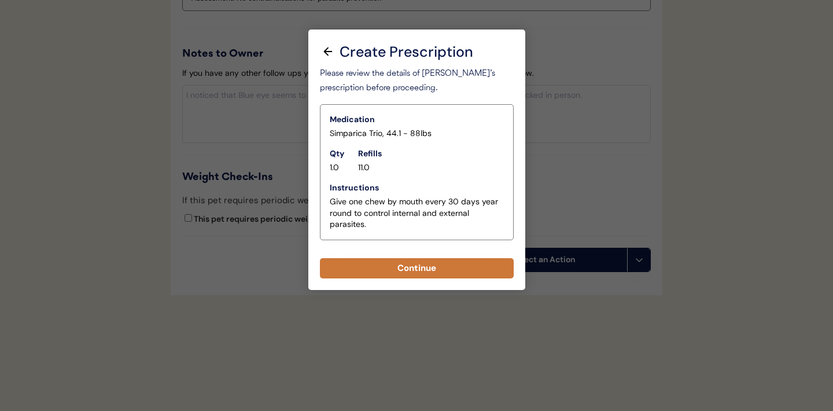
click at [420, 269] on button "Continue" at bounding box center [417, 268] width 194 height 20
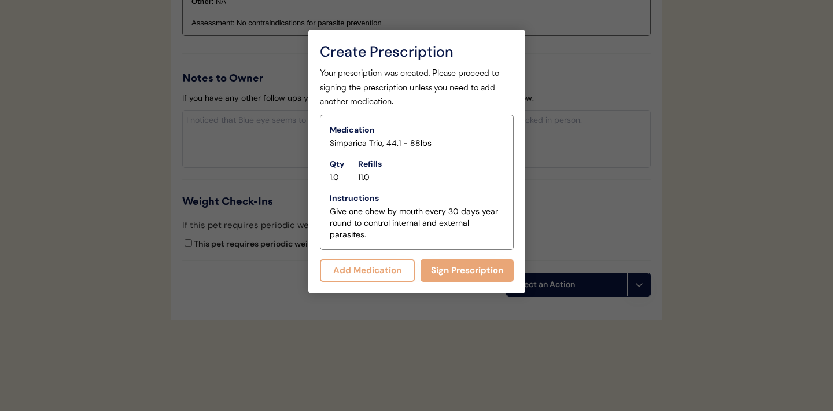
scroll to position [1445, 0]
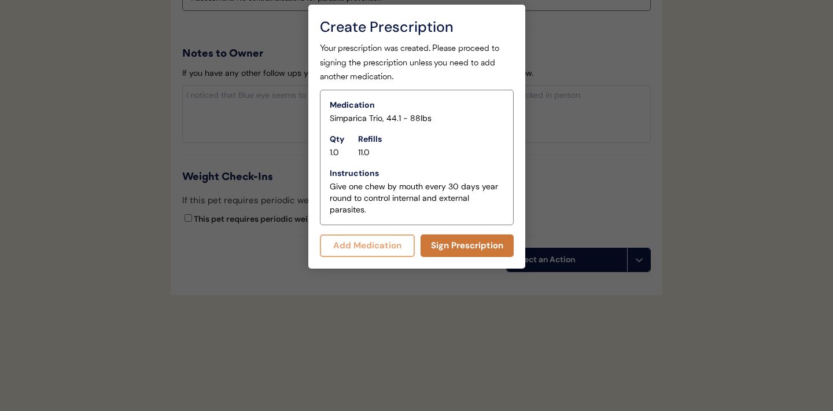
click at [456, 244] on button "Sign Prescription" at bounding box center [466, 245] width 93 height 23
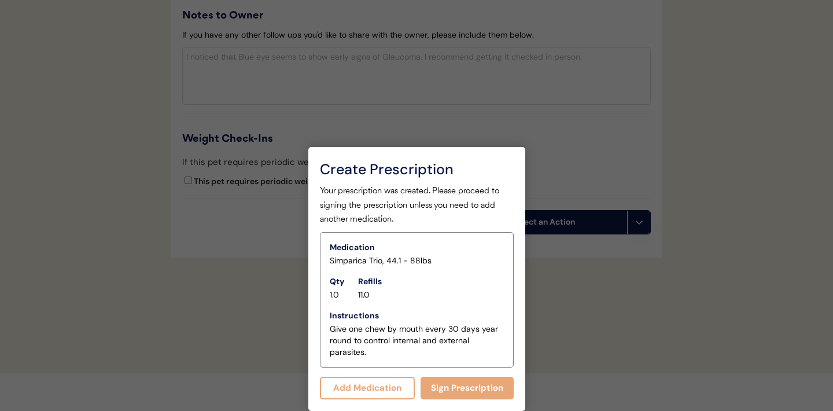
scroll to position [1435, 0]
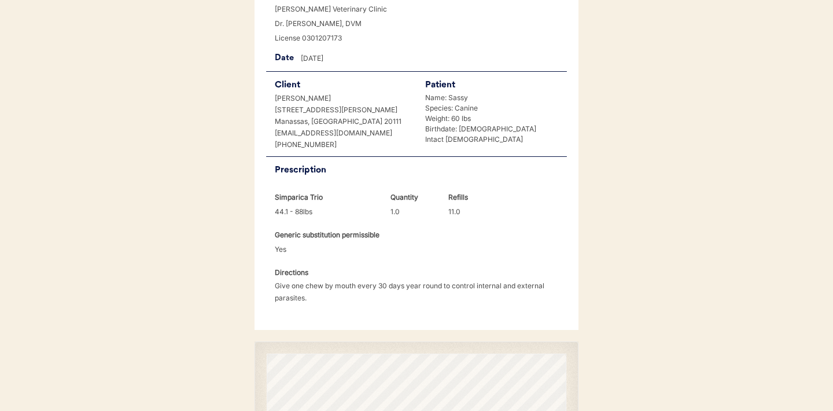
scroll to position [297, 0]
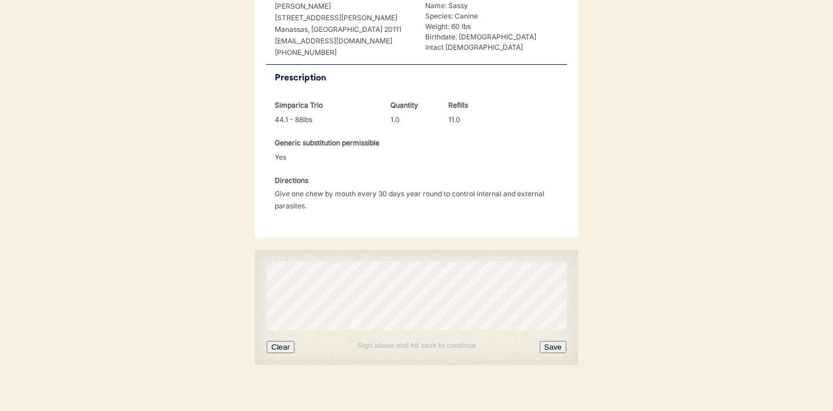
click at [282, 341] on button "Clear" at bounding box center [281, 347] width 28 height 12
click at [553, 341] on button "Save" at bounding box center [553, 347] width 27 height 12
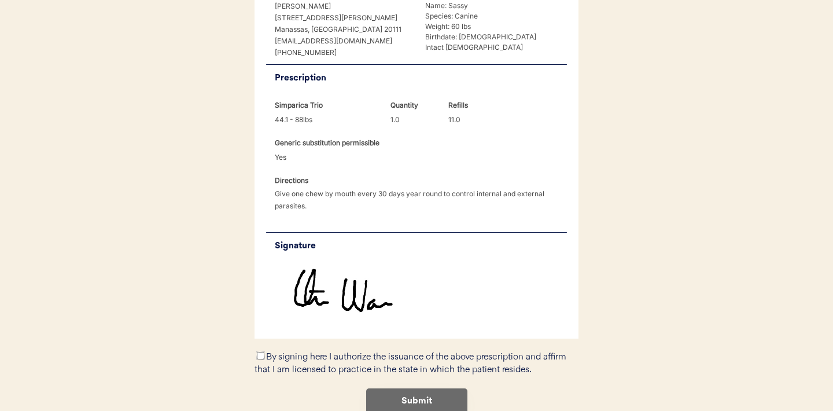
click at [261, 352] on input "By signing here I authorize the issuance of the above prescription and affirm t…" at bounding box center [261, 356] width 8 height 8
checkbox input "true"
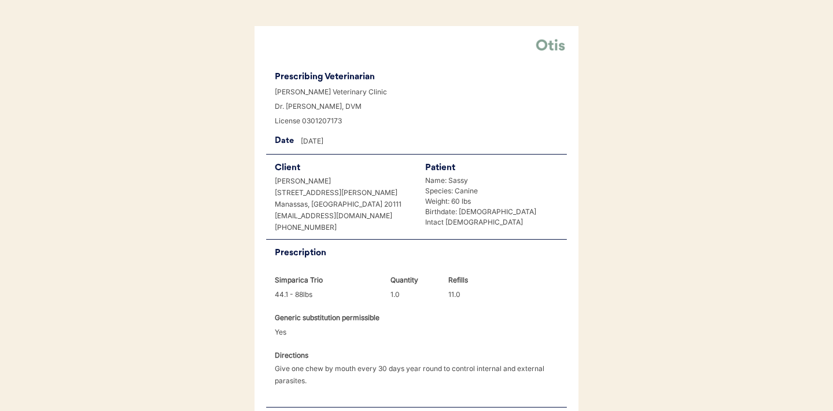
scroll to position [346, 0]
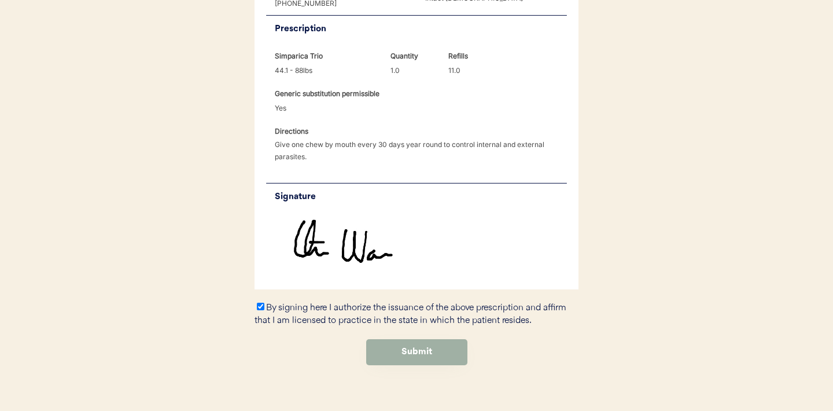
click at [409, 341] on button "Submit" at bounding box center [416, 352] width 101 height 26
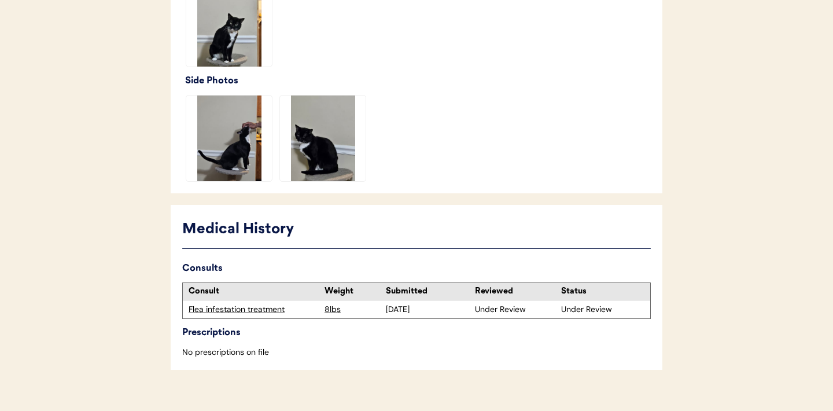
scroll to position [411, 0]
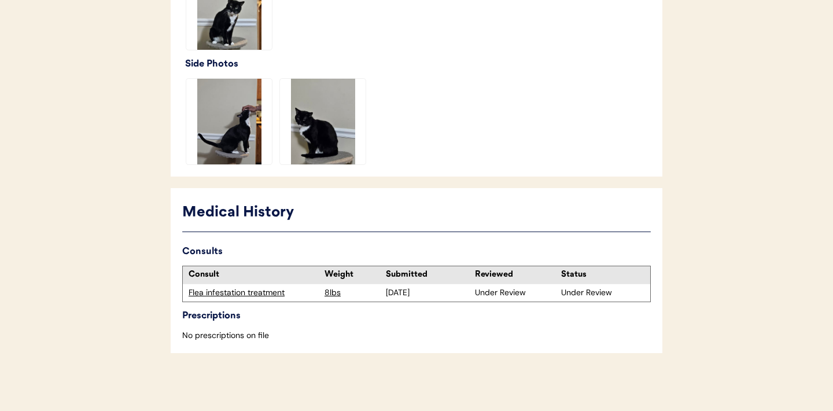
click at [242, 293] on div "Flea infestation treatment" at bounding box center [254, 293] width 130 height 12
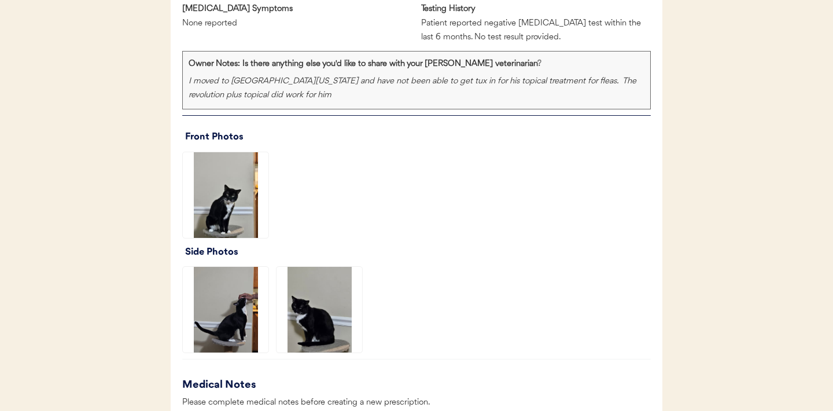
scroll to position [837, 0]
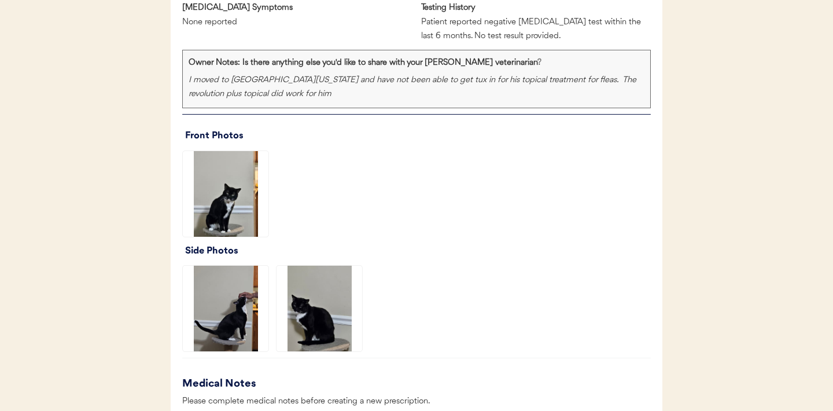
click at [227, 196] on img at bounding box center [226, 194] width 86 height 86
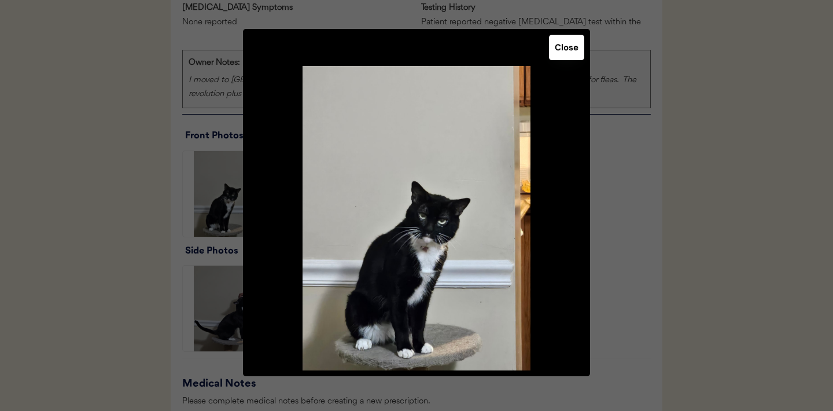
click at [568, 56] on button "Close" at bounding box center [566, 47] width 35 height 25
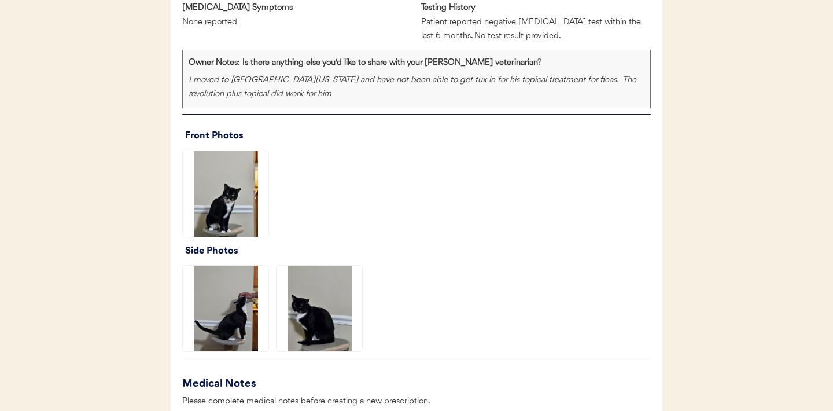
click at [244, 308] on img at bounding box center [226, 308] width 86 height 86
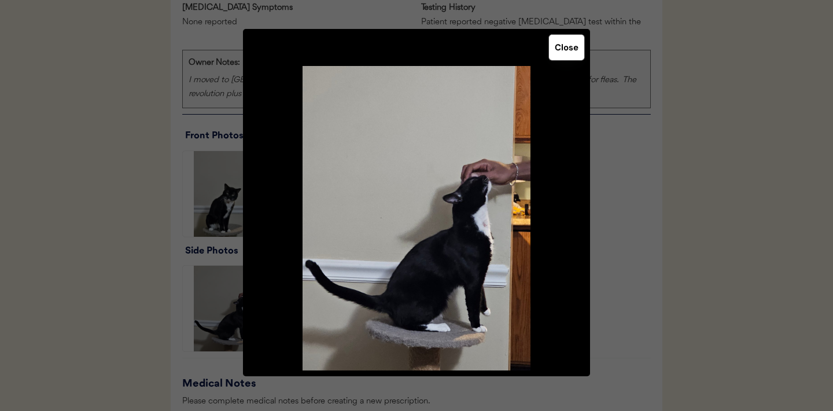
click at [569, 53] on button "Close" at bounding box center [566, 47] width 35 height 25
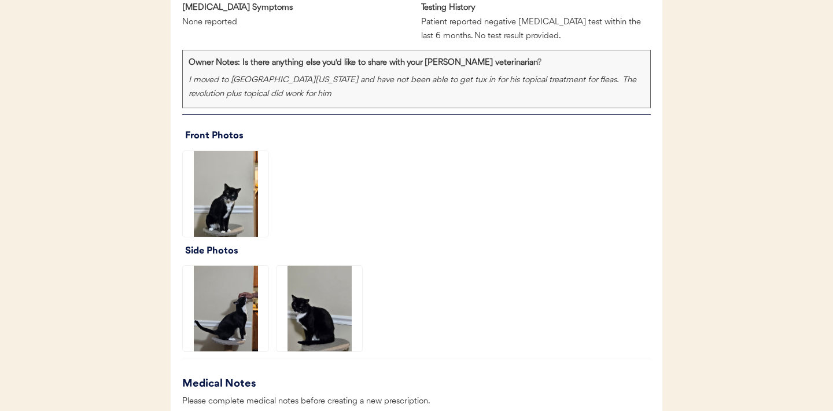
click at [317, 298] on img at bounding box center [319, 308] width 86 height 86
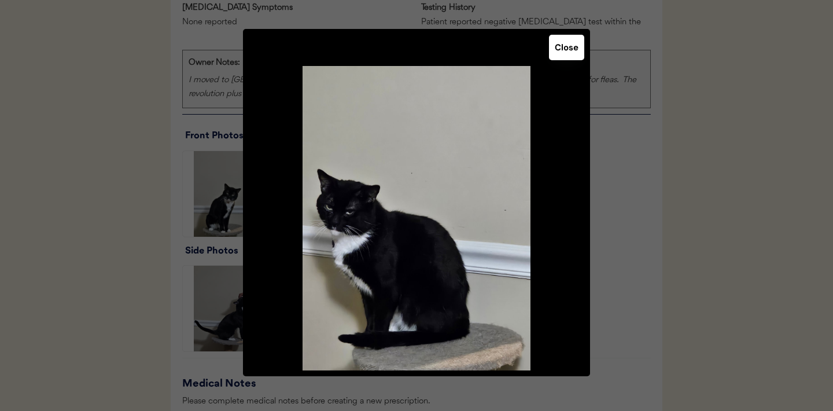
click at [568, 54] on button "Close" at bounding box center [566, 47] width 35 height 25
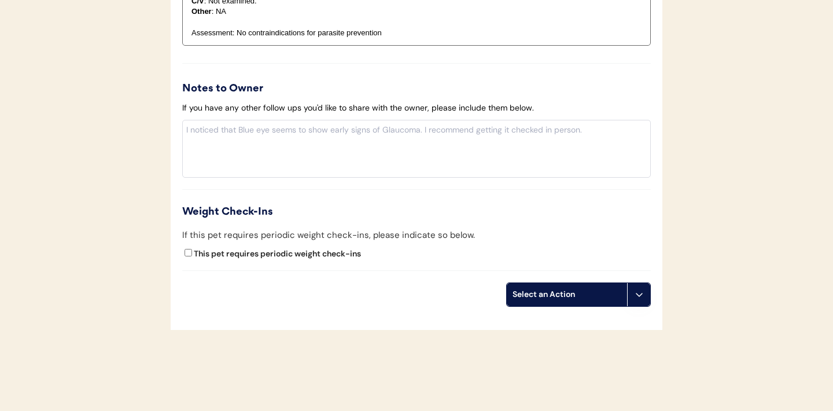
scroll to position [1421, 0]
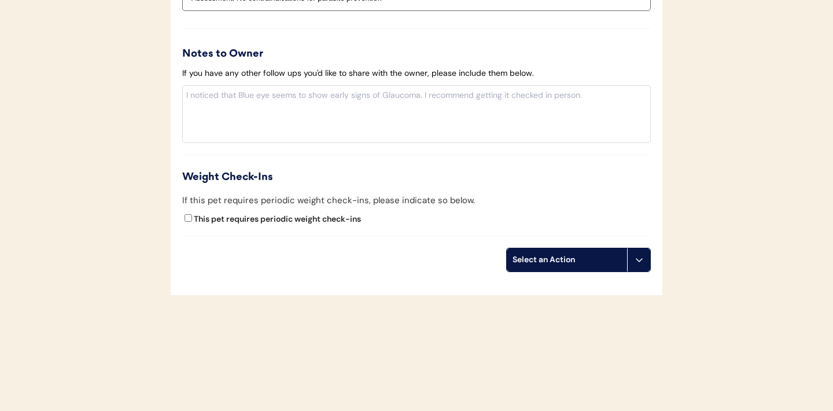
click at [644, 255] on button at bounding box center [638, 259] width 23 height 23
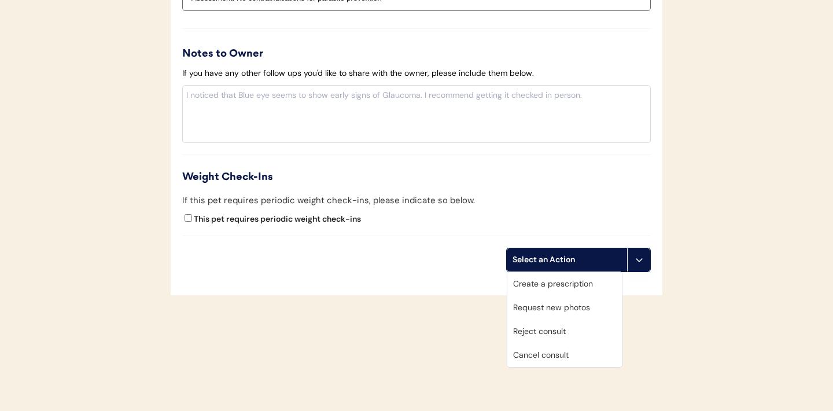
click at [558, 285] on div "Create a prescription" at bounding box center [564, 284] width 115 height 24
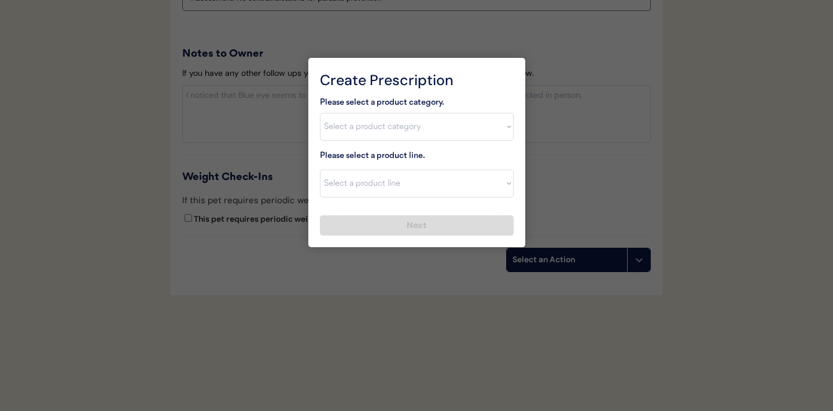
click at [506, 126] on select "Select a product category Allergies Antibiotics Anxiety Combo Parasite Preventi…" at bounding box center [417, 127] width 194 height 28
select select ""combo_parasite_prevention""
click at [495, 192] on select "Select a product line Bravecto Plus Topical for Cats Bravecto Plus Topical for …" at bounding box center [417, 183] width 194 height 28
select select ""Revolution Plus""
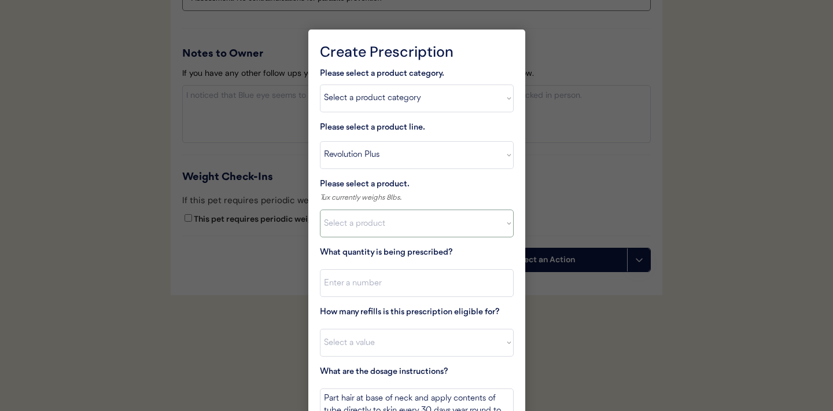
click at [491, 222] on select "Select a product Revolution Plus, 2.8 - 5.5lbs Revolution Plus, 5.6 - 11lbs Rev…" at bounding box center [417, 223] width 194 height 28
select select ""1348695171700984260__LOOKUP__1704773707524x379225922462510100""
click at [390, 282] on input "input" at bounding box center [417, 283] width 194 height 28
type input "1"
click at [373, 341] on select "Select a value 0 1 2 3 4 5 6 7 8 9 10 11" at bounding box center [417, 343] width 194 height 28
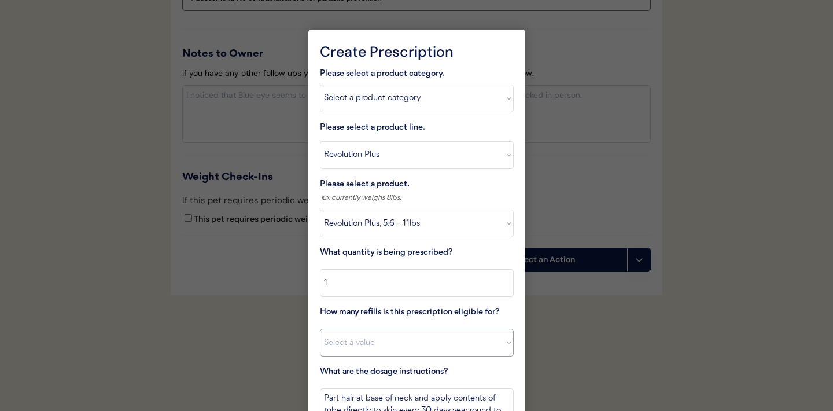
select select "11"
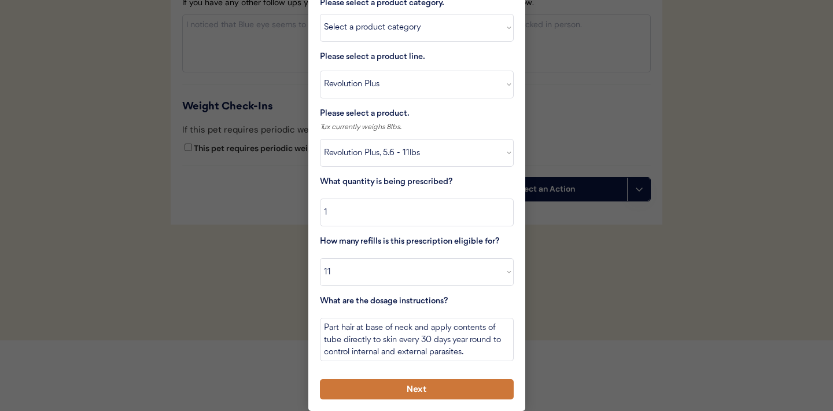
click at [418, 388] on button "Next" at bounding box center [417, 389] width 194 height 20
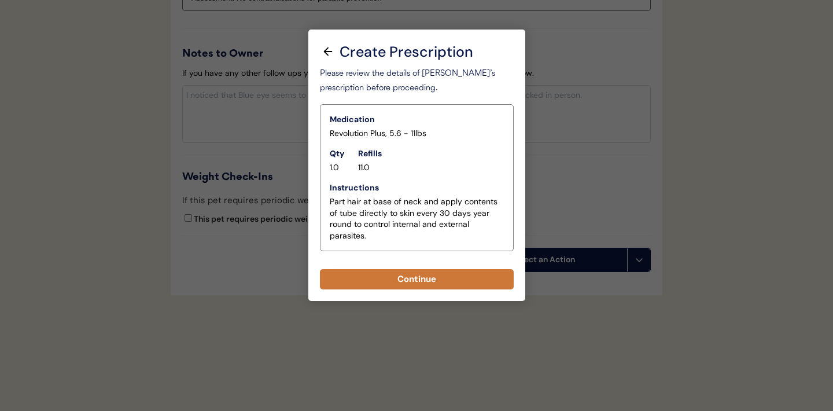
click at [416, 278] on button "Continue" at bounding box center [417, 279] width 194 height 20
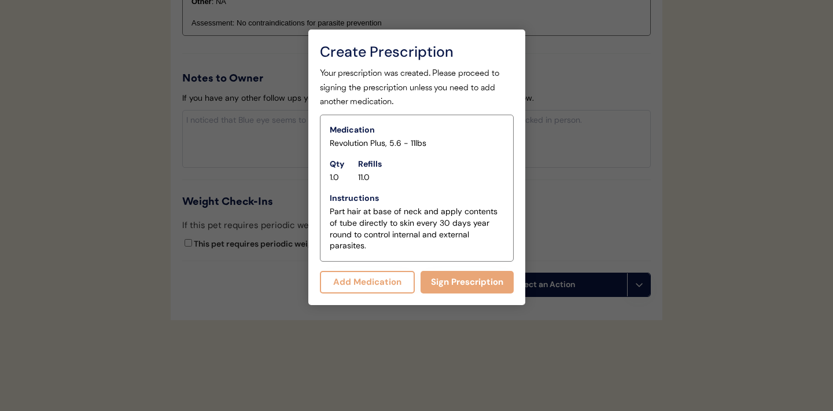
scroll to position [1445, 0]
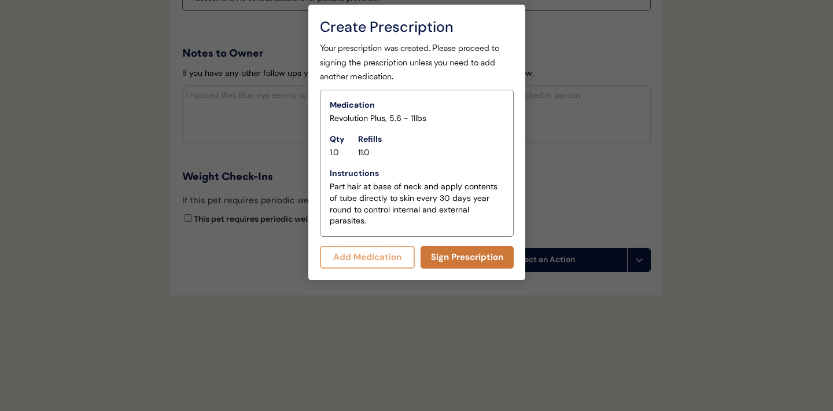
click at [445, 252] on button "Sign Prescription" at bounding box center [466, 257] width 93 height 23
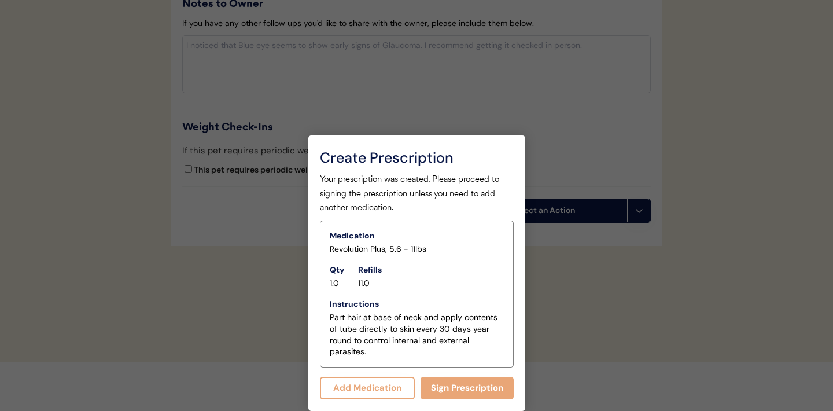
scroll to position [1435, 0]
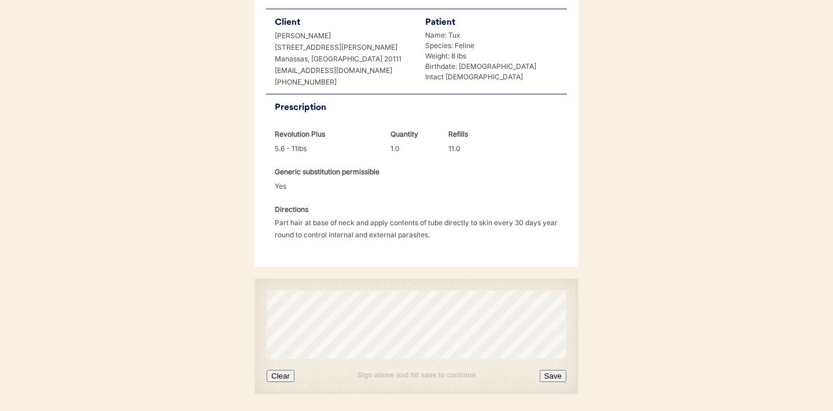
scroll to position [270, 0]
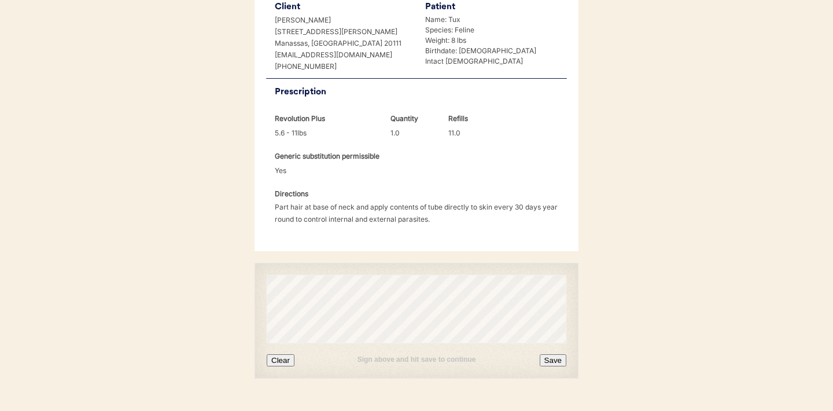
click at [286, 359] on button "Clear" at bounding box center [281, 360] width 28 height 12
click at [286, 362] on button "Clear" at bounding box center [281, 360] width 28 height 12
click at [278, 359] on button "Clear" at bounding box center [281, 360] width 28 height 12
click at [546, 358] on button "Save" at bounding box center [553, 360] width 27 height 12
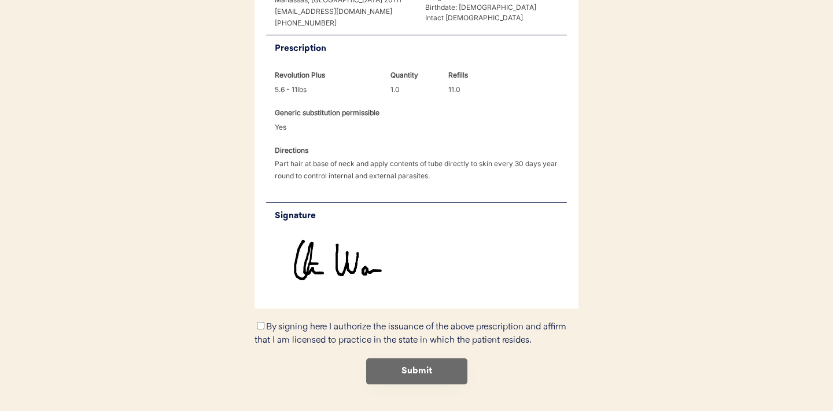
scroll to position [327, 0]
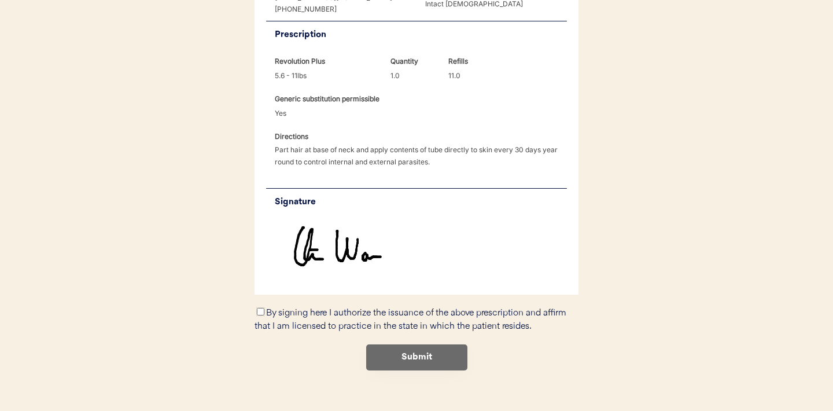
click at [261, 312] on input "By signing here I authorize the issuance of the above prescription and affirm t…" at bounding box center [261, 312] width 8 height 8
checkbox input "true"
click at [411, 356] on button "Submit" at bounding box center [416, 357] width 101 height 26
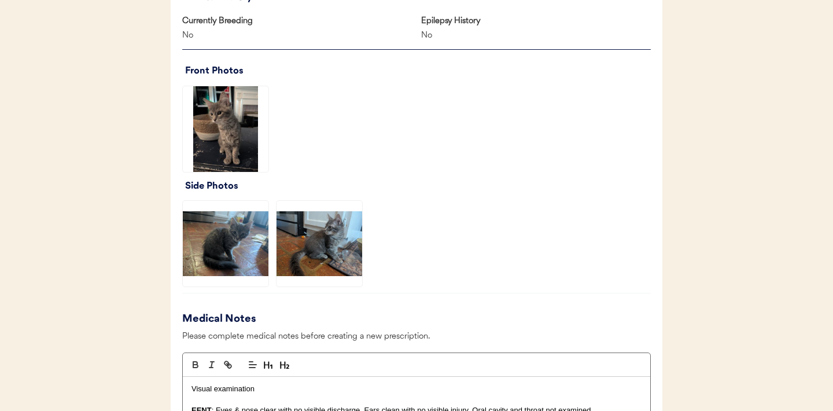
scroll to position [709, 0]
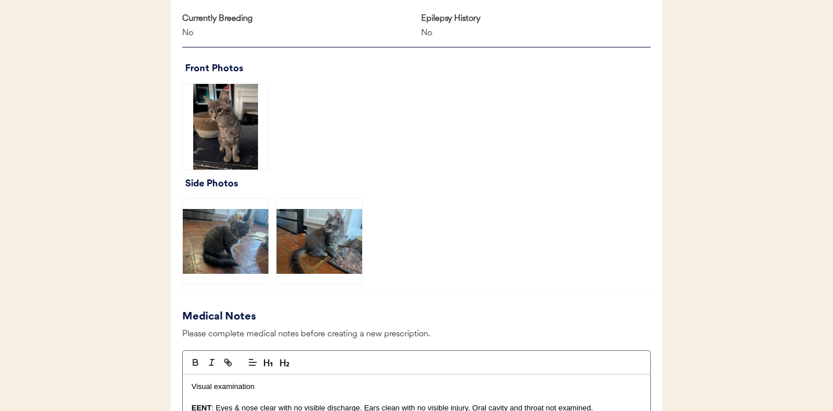
click at [218, 124] on img at bounding box center [226, 127] width 86 height 86
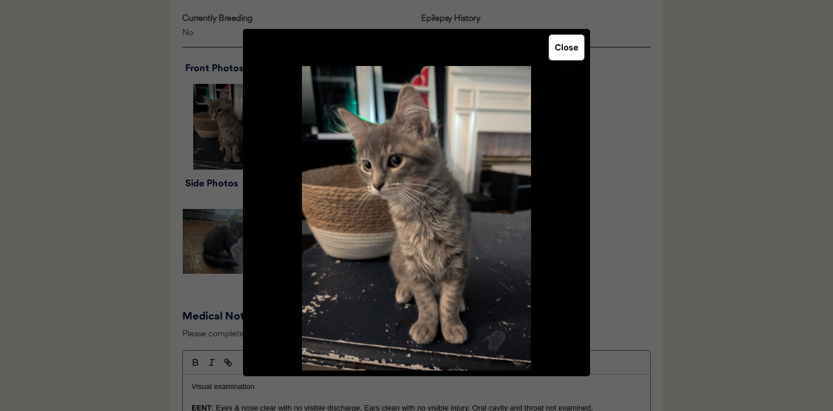
click at [566, 50] on button "Close" at bounding box center [566, 47] width 35 height 25
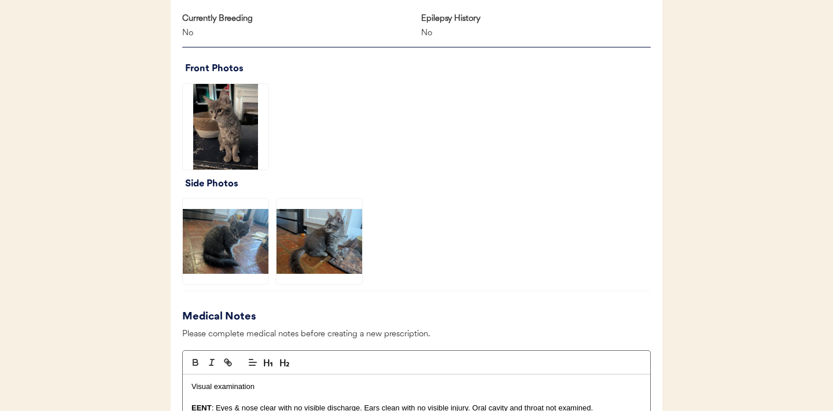
click at [235, 235] on img at bounding box center [226, 241] width 86 height 86
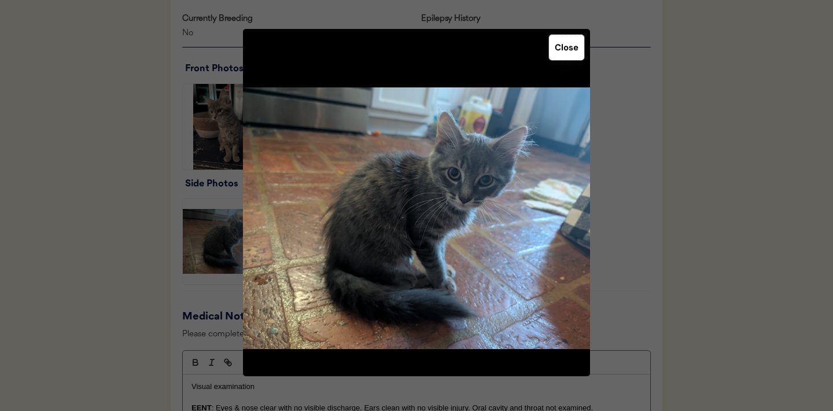
click at [572, 40] on button "Close" at bounding box center [566, 47] width 35 height 25
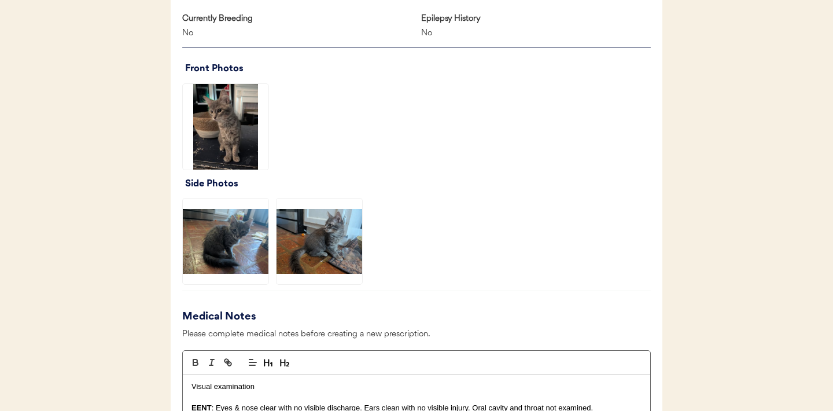
click at [327, 253] on img at bounding box center [319, 241] width 86 height 86
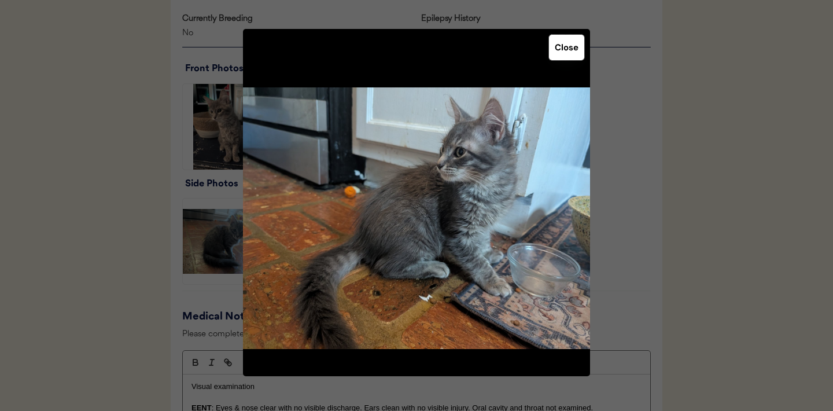
click at [560, 50] on button "Close" at bounding box center [566, 47] width 35 height 25
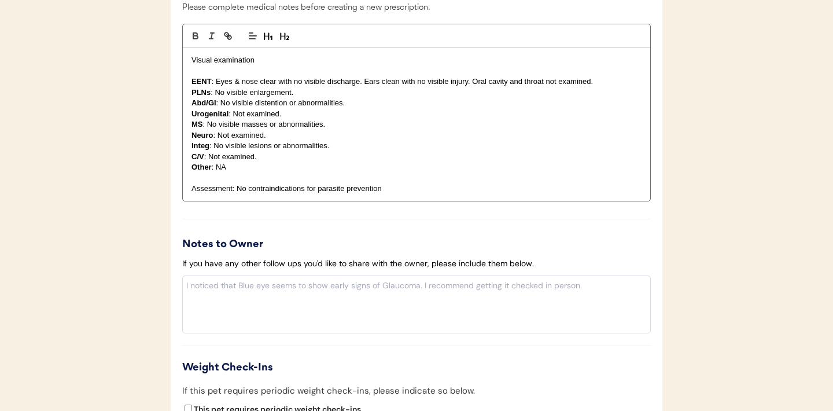
scroll to position [1120, 0]
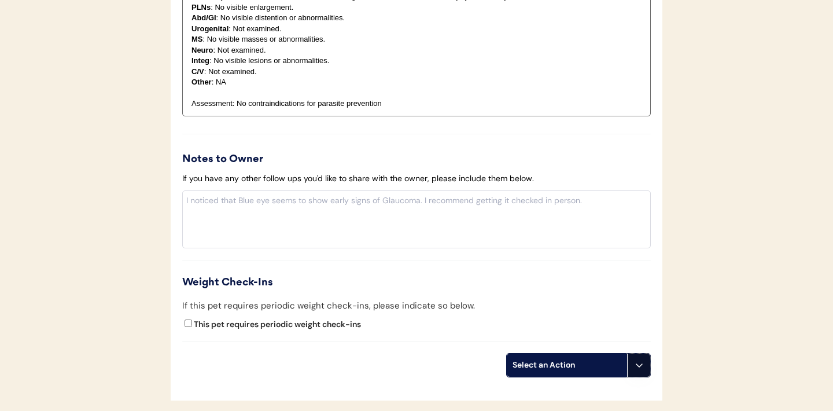
click at [634, 364] on icon at bounding box center [638, 364] width 9 height 9
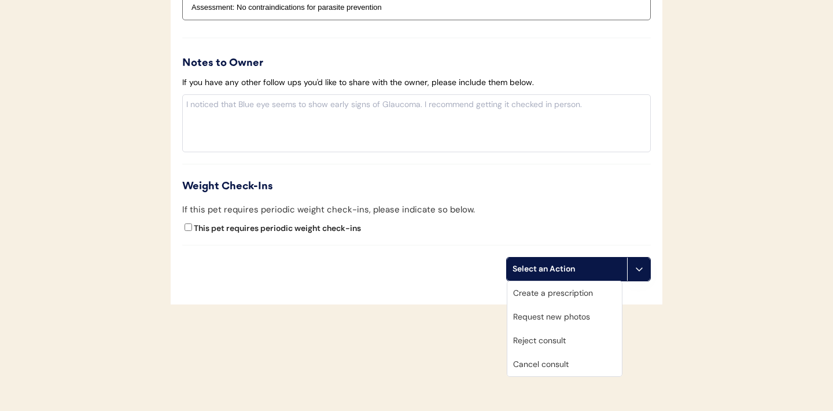
scroll to position [1216, 0]
click at [538, 315] on div "Request new photos" at bounding box center [564, 316] width 115 height 24
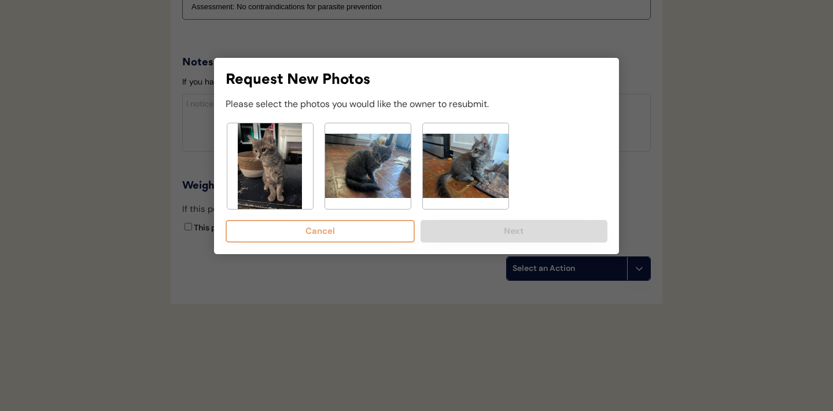
click at [266, 177] on img at bounding box center [270, 166] width 86 height 86
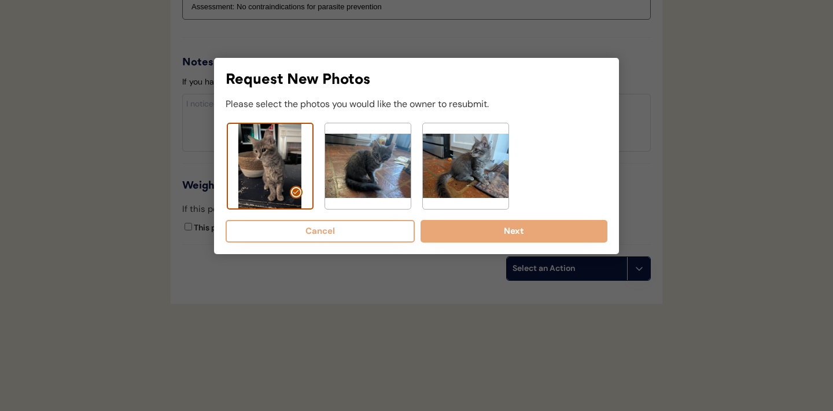
click at [377, 162] on img at bounding box center [368, 166] width 86 height 86
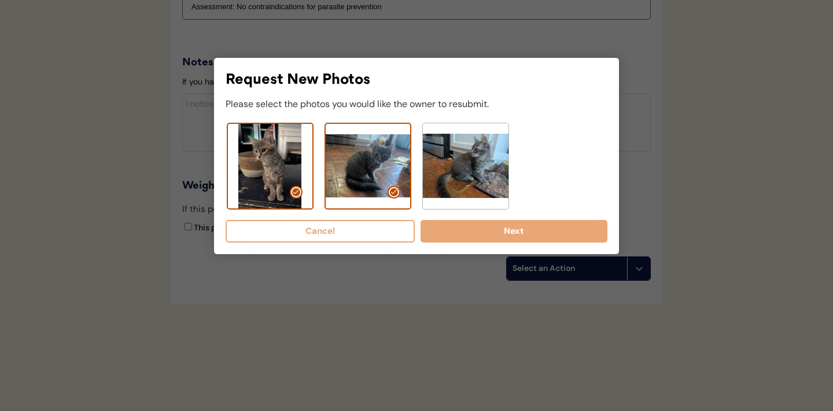
click at [477, 165] on img at bounding box center [466, 166] width 86 height 86
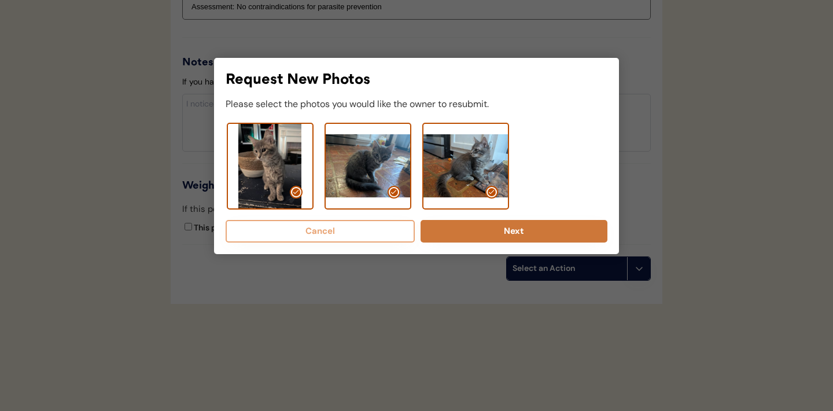
click at [494, 233] on button "Next" at bounding box center [513, 231] width 187 height 23
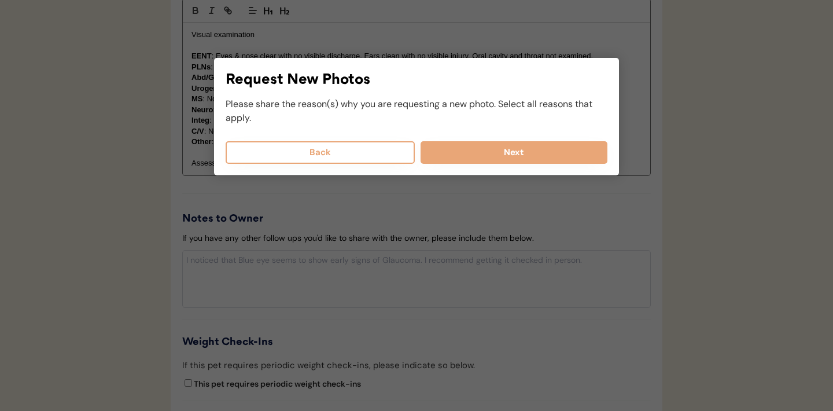
scroll to position [1059, 0]
select select
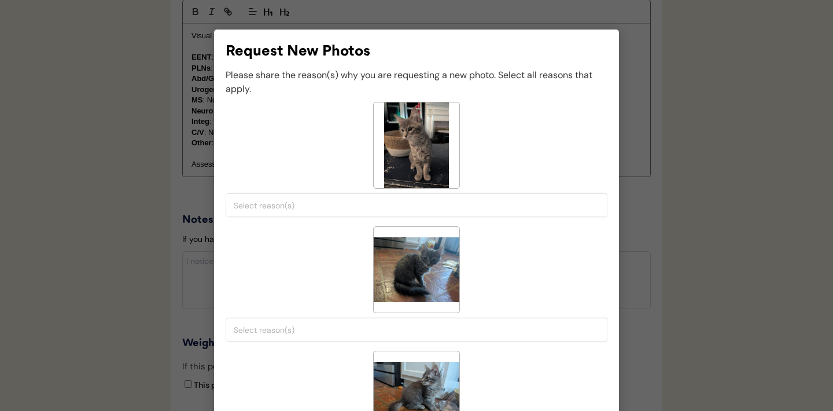
click at [363, 208] on input "search" at bounding box center [419, 205] width 371 height 10
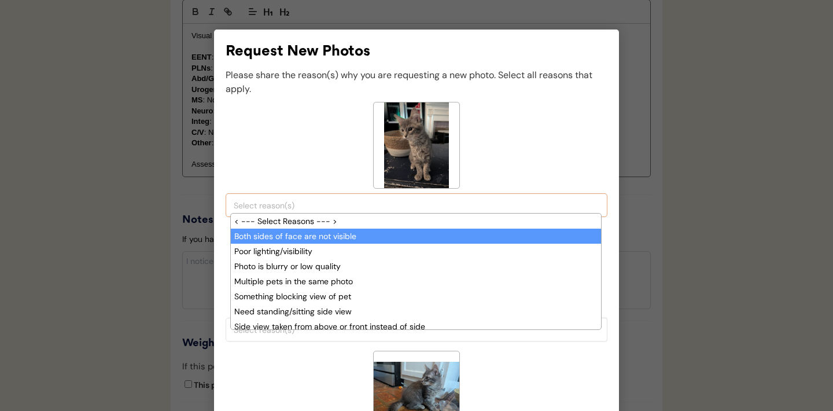
scroll to position [10, 0]
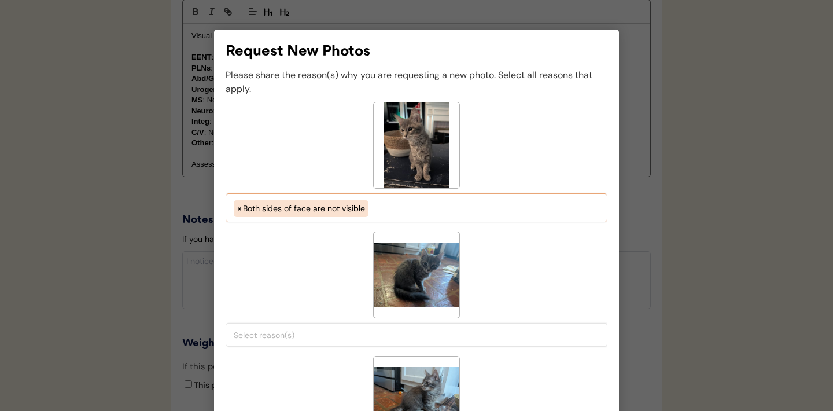
select select "both_sides_of_face_are_not_visible"
click at [357, 330] on input "search" at bounding box center [419, 335] width 371 height 10
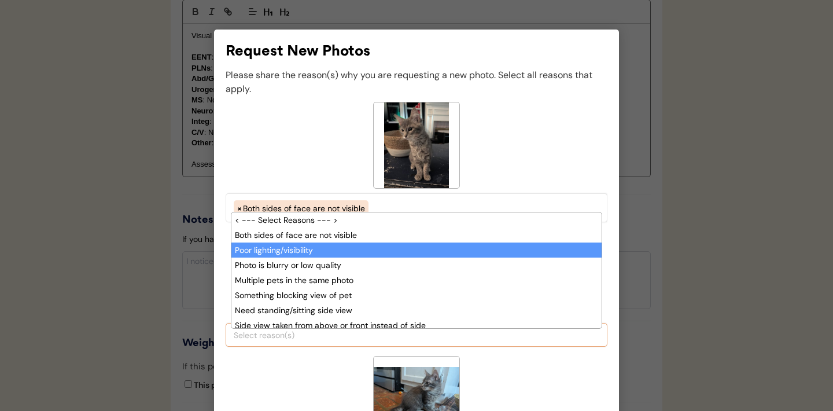
scroll to position [20, 0]
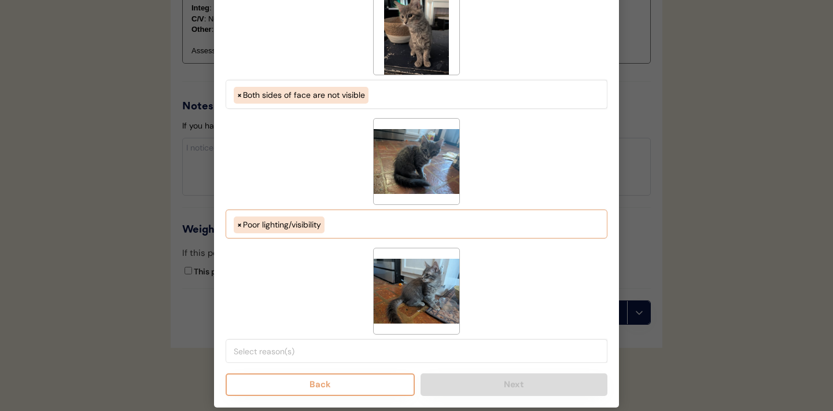
select select "porr_lighting"
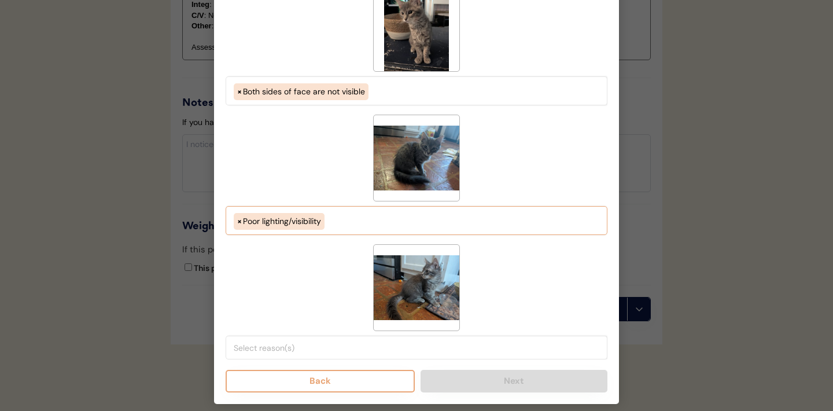
click at [357, 349] on input "search" at bounding box center [419, 347] width 371 height 10
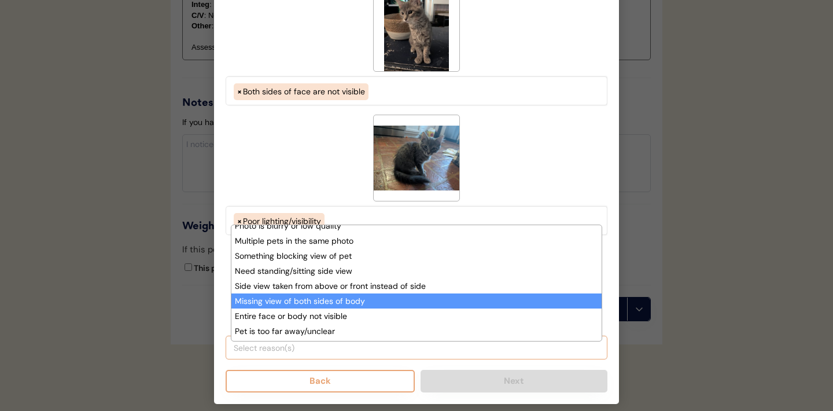
scroll to position [79, 0]
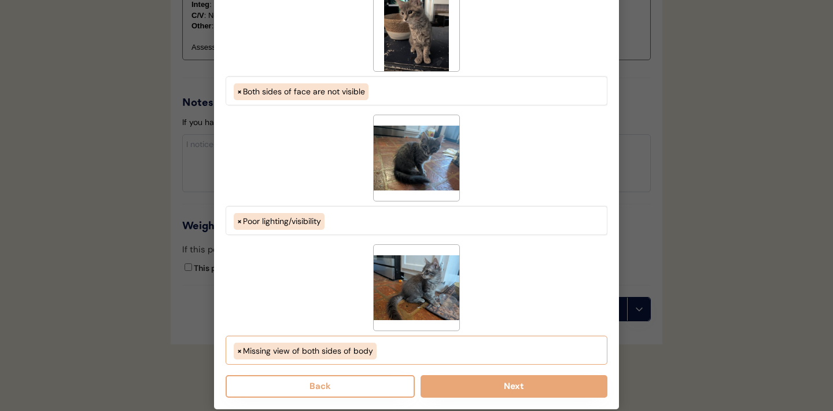
select select "missing_both_sides_of_face"
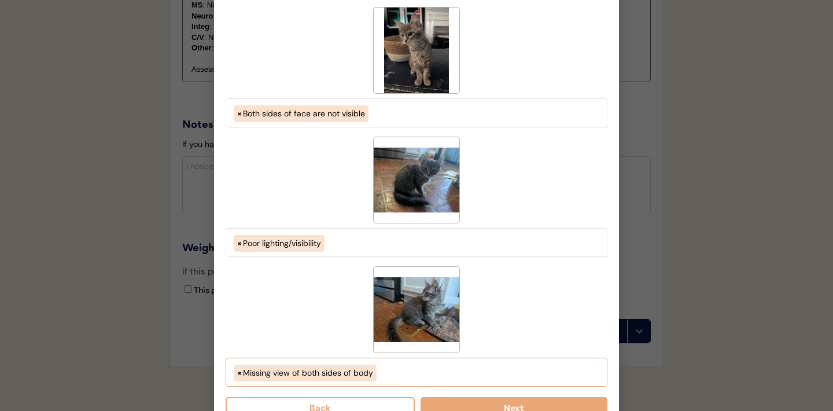
scroll to position [1225, 0]
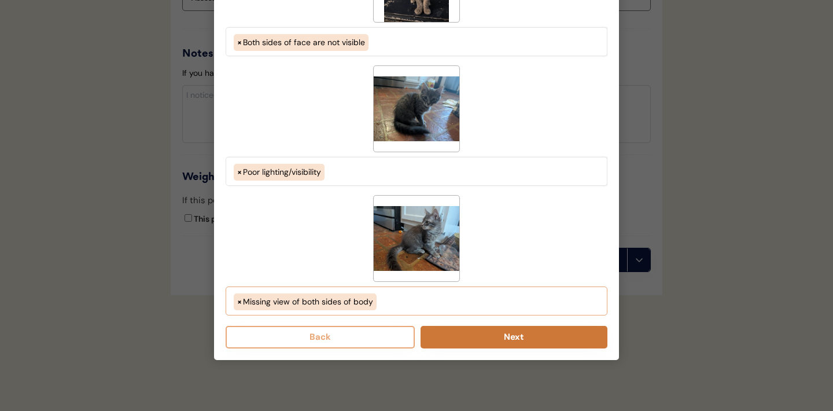
click at [495, 340] on button "Next" at bounding box center [513, 337] width 187 height 23
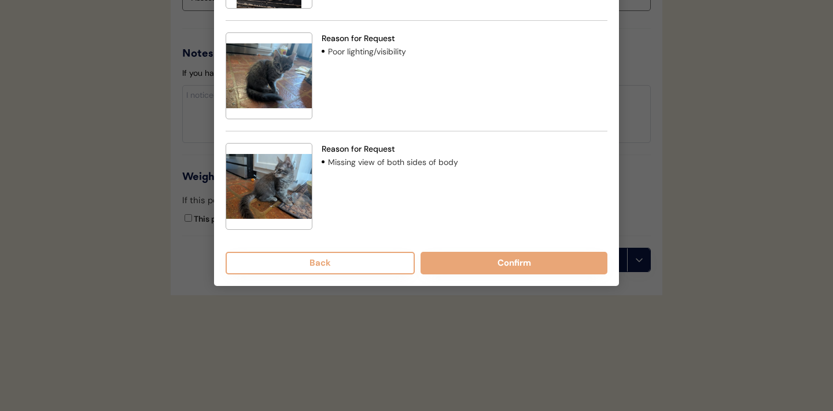
scroll to position [1088, 0]
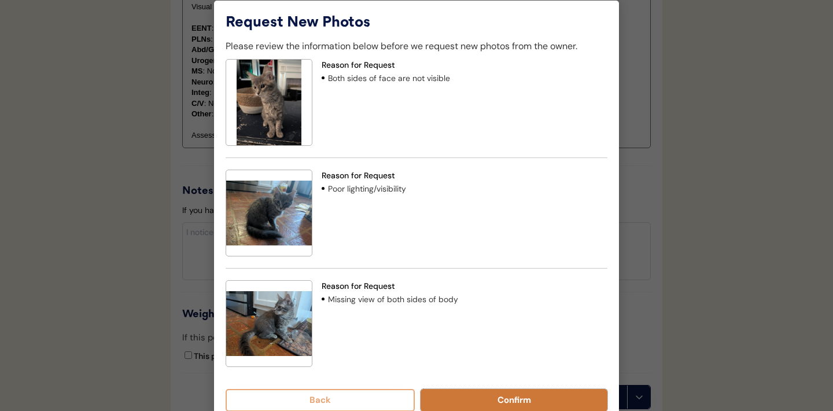
click at [504, 398] on button "Confirm" at bounding box center [513, 400] width 187 height 23
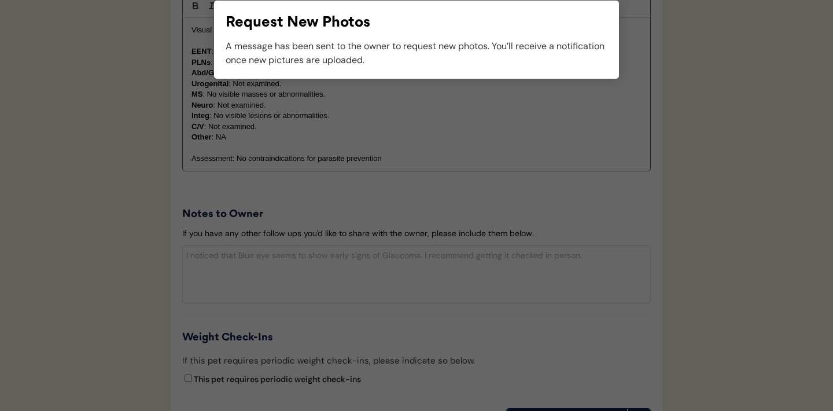
scroll to position [1111, 0]
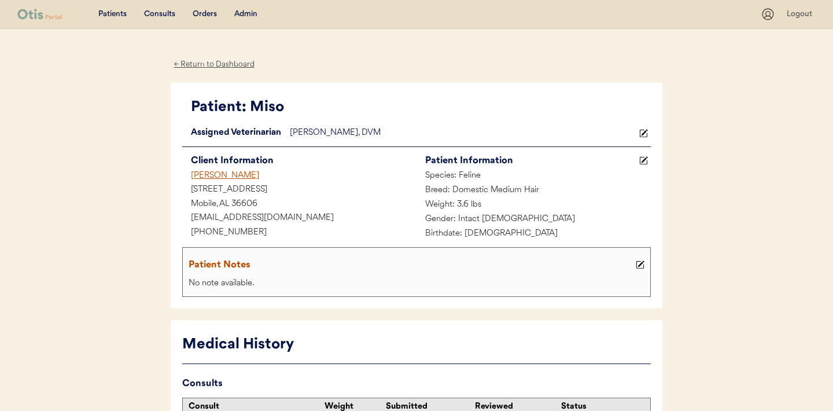
click at [164, 12] on div "Consults" at bounding box center [159, 15] width 31 height 12
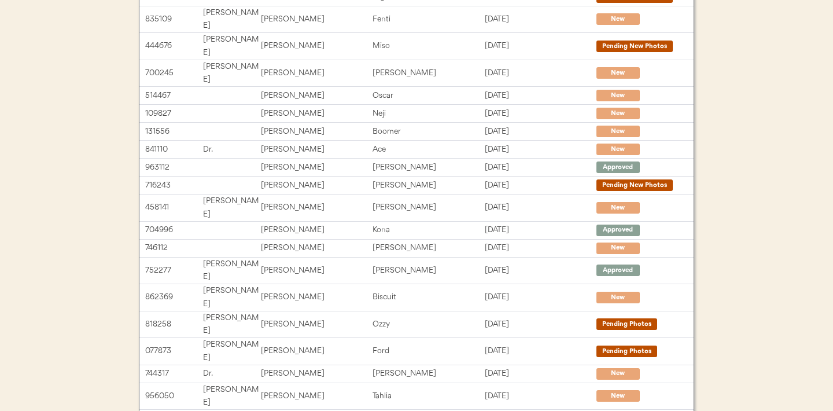
scroll to position [238, 0]
